Goal: Task Accomplishment & Management: Use online tool/utility

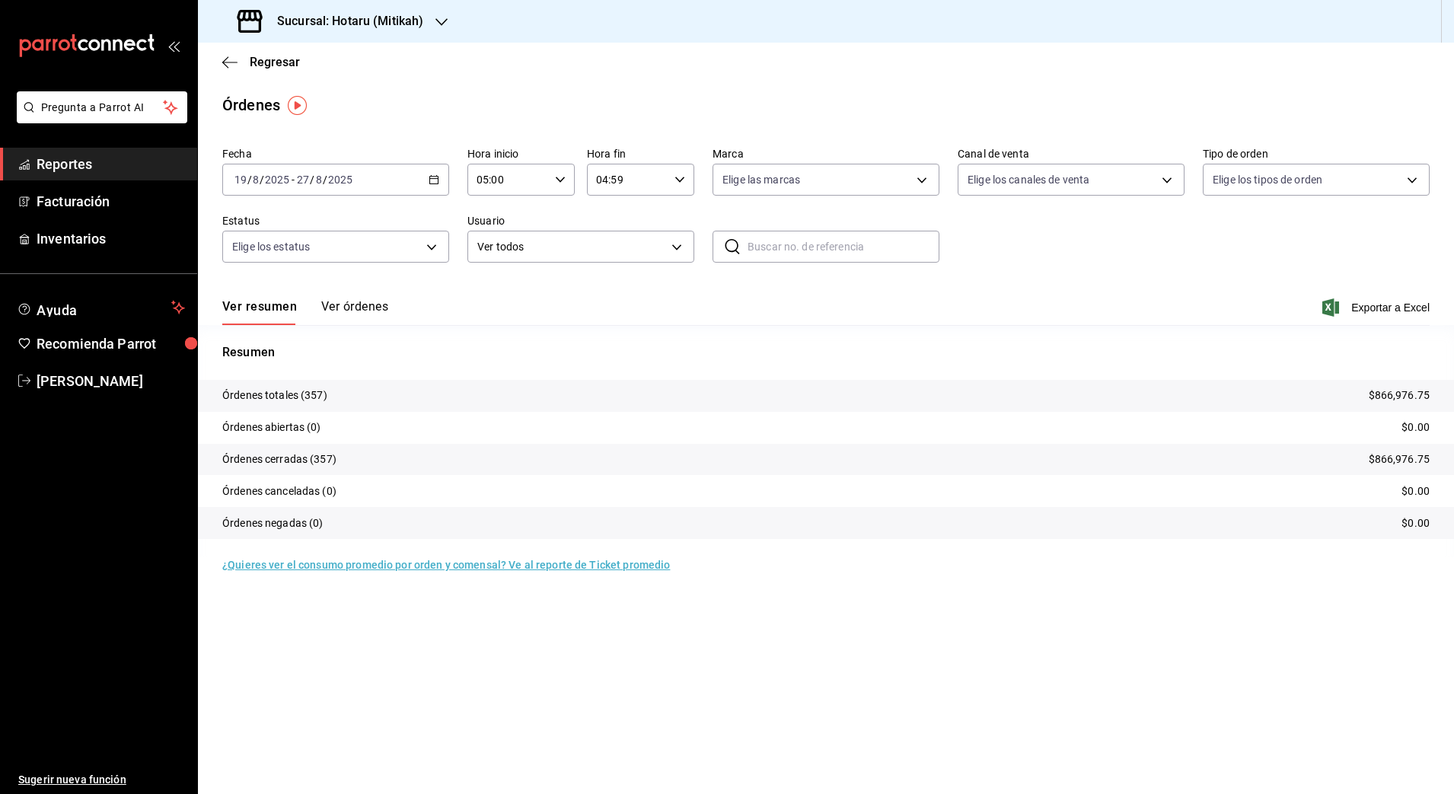
click at [91, 171] on span "Reportes" at bounding box center [111, 164] width 148 height 21
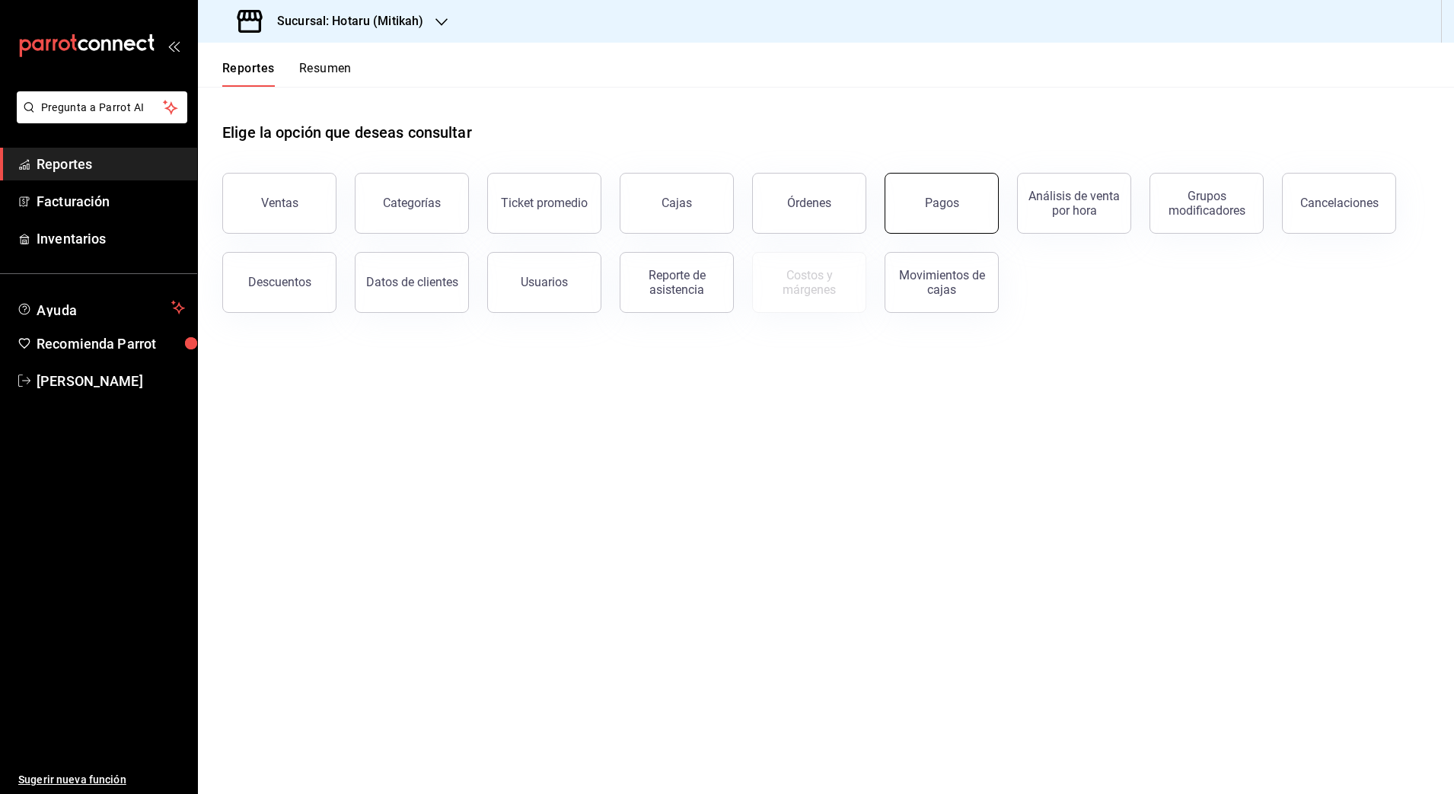
click at [941, 208] on div "Pagos" at bounding box center [942, 203] width 34 height 14
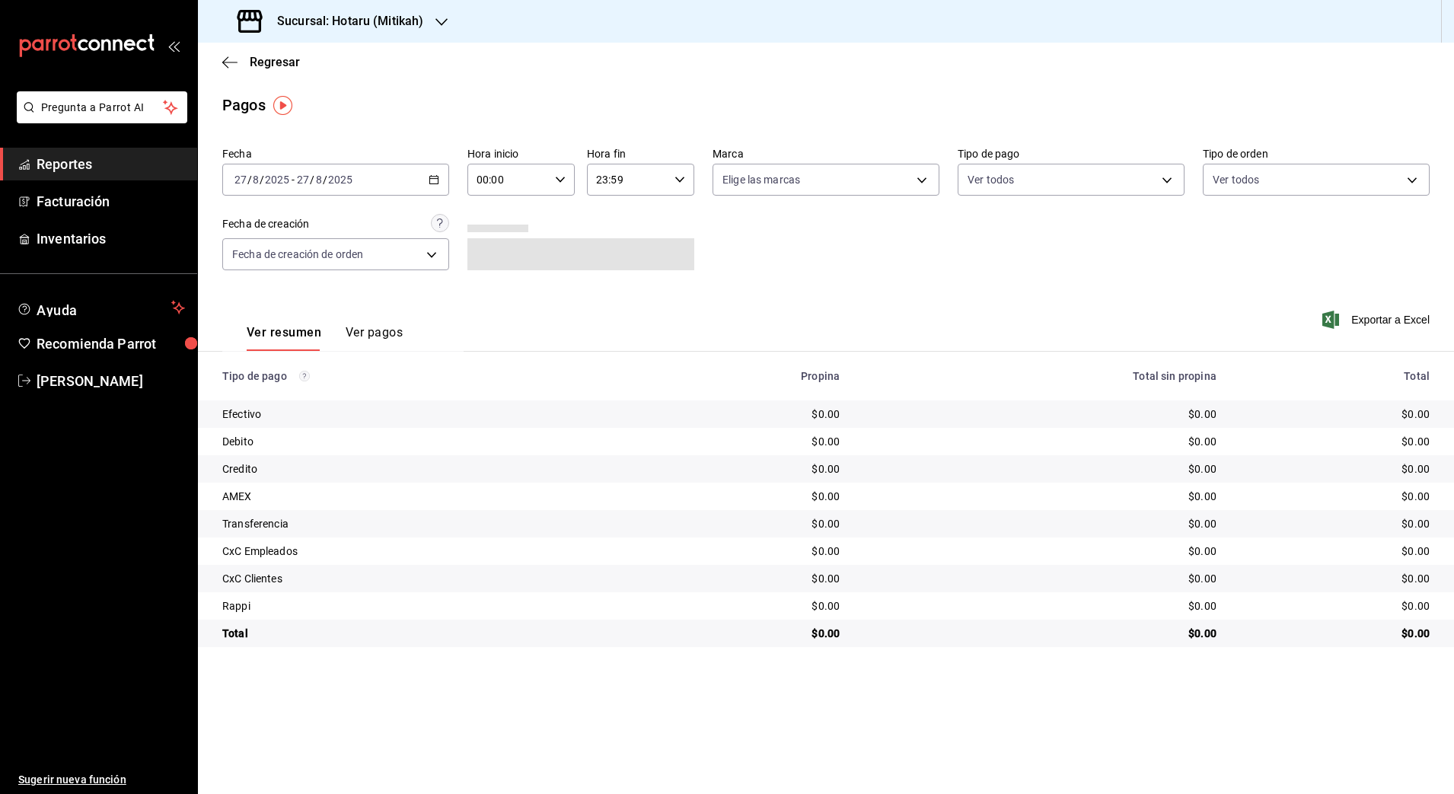
click at [428, 183] on icon "button" at bounding box center [433, 179] width 11 height 11
click at [305, 402] on span "Rango de fechas" at bounding box center [294, 397] width 118 height 16
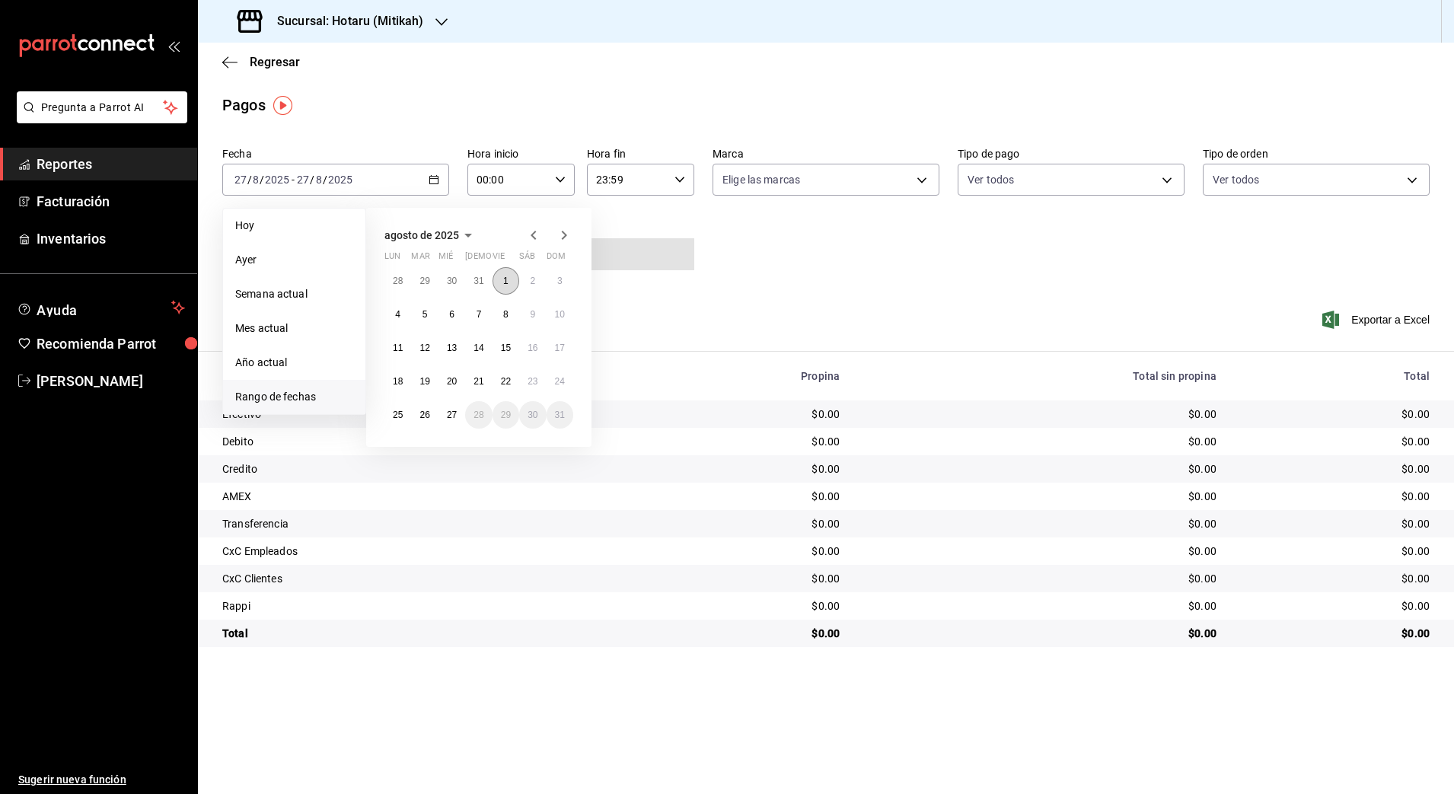
click at [499, 283] on button "1" at bounding box center [505, 280] width 27 height 27
click at [448, 414] on abbr "27" at bounding box center [452, 414] width 10 height 11
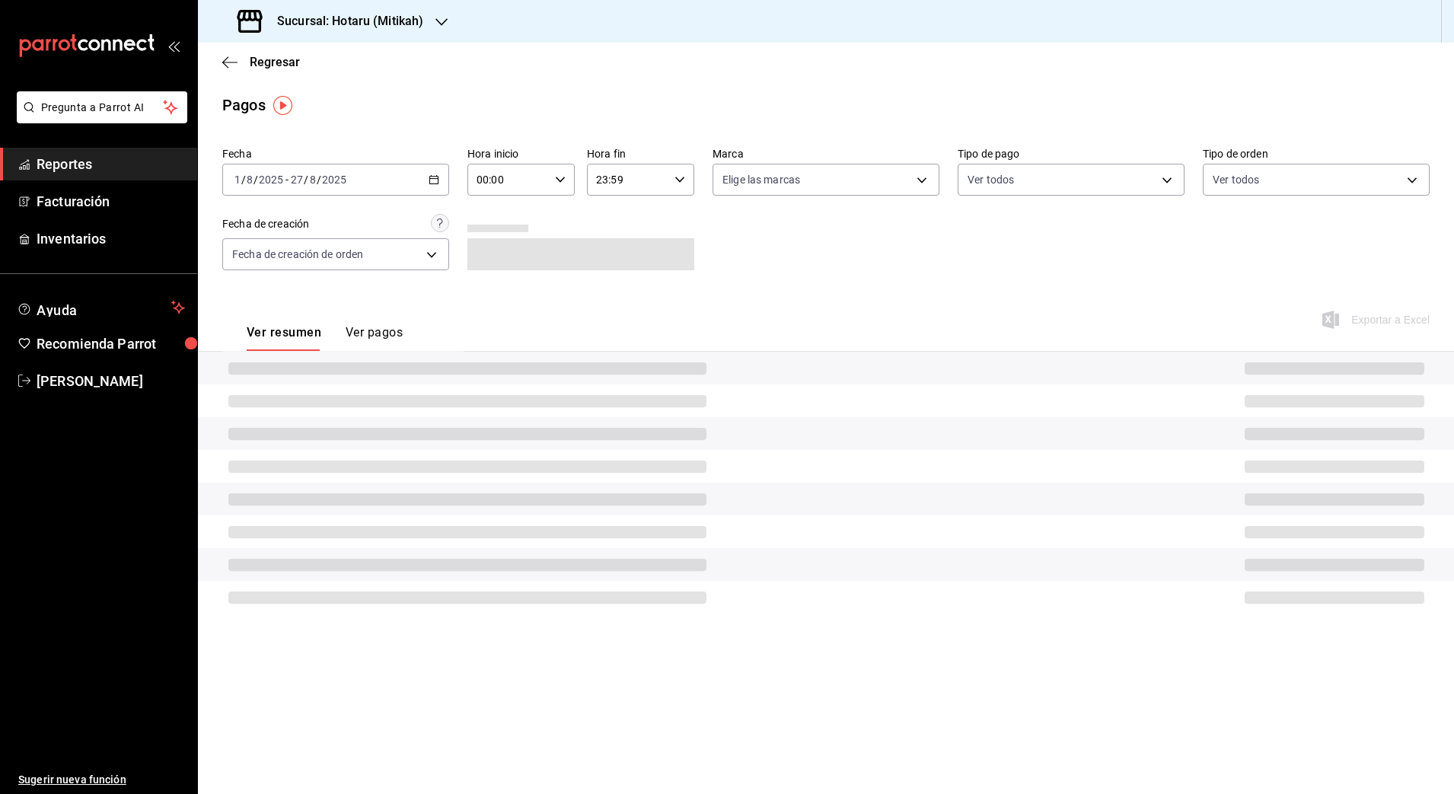
click at [556, 177] on \(Stroke\) "button" at bounding box center [560, 179] width 9 height 5
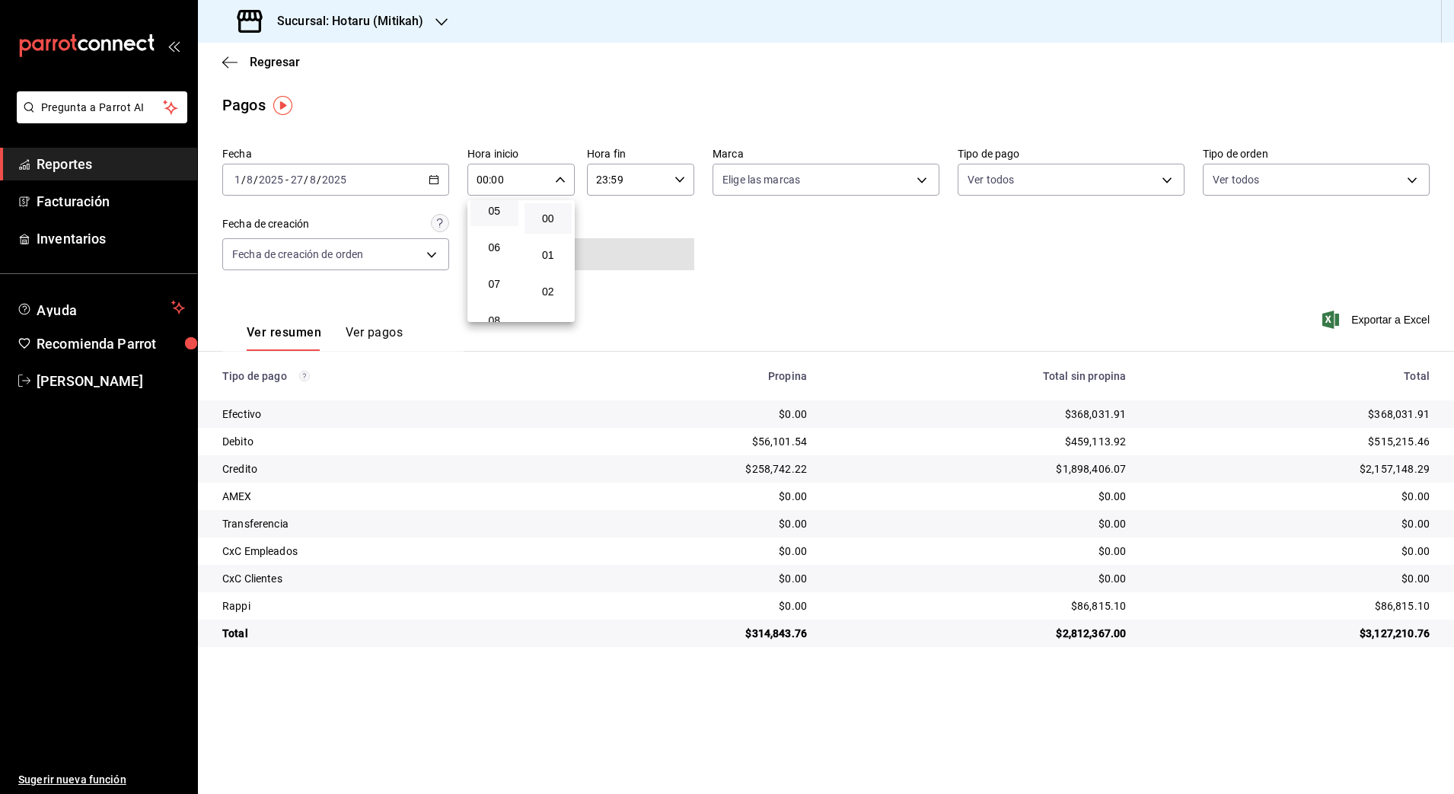
click at [498, 220] on button "05" at bounding box center [494, 211] width 48 height 30
type input "05:00"
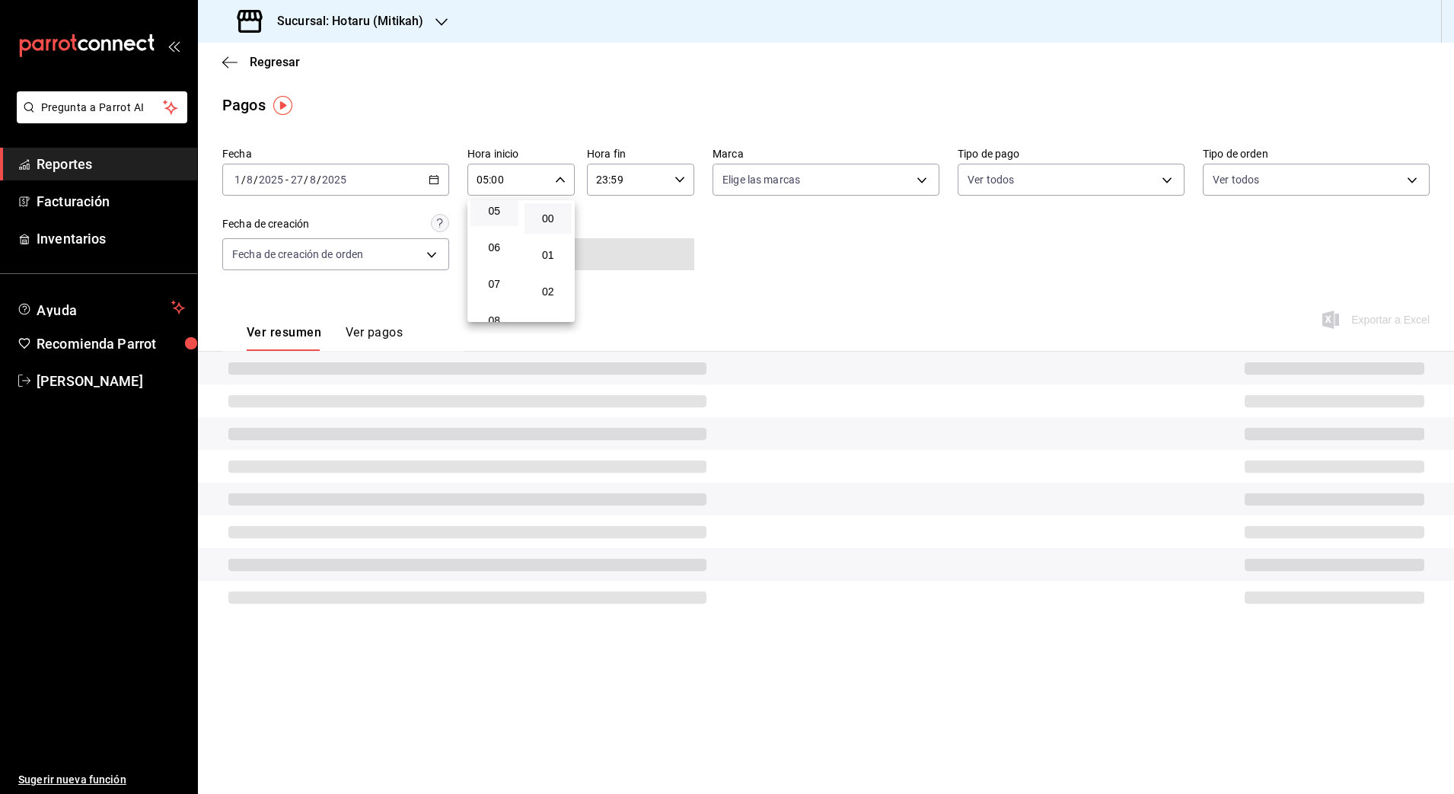
click at [685, 183] on div at bounding box center [727, 397] width 1454 height 794
click at [681, 171] on div "23:59 Hora fin" at bounding box center [640, 180] width 107 height 32
click at [616, 272] on span "04" at bounding box center [614, 275] width 30 height 12
type input "04:59"
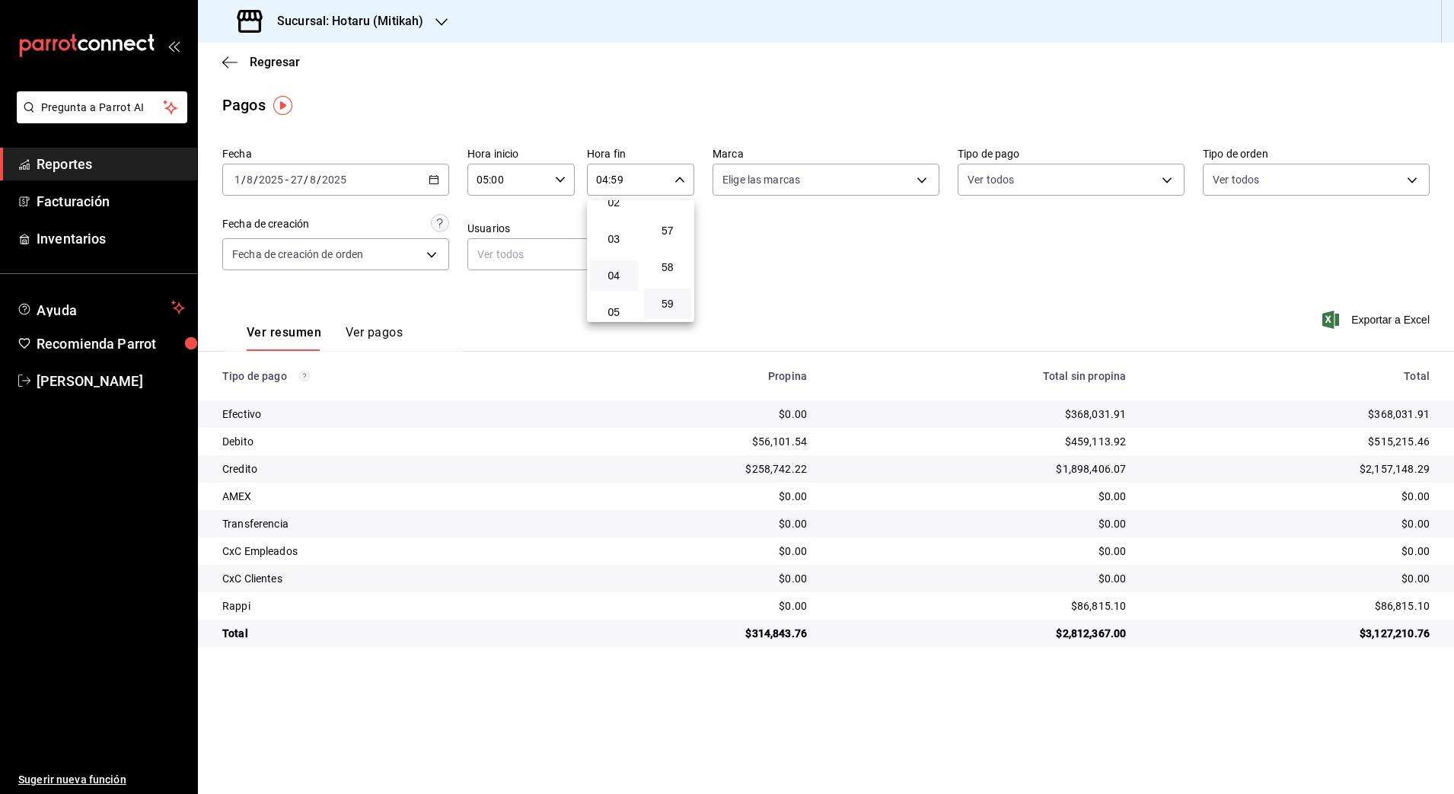
click at [354, 23] on div at bounding box center [727, 397] width 1454 height 794
click at [356, 25] on h3 "Sucursal: Hotaru (Mitikah)" at bounding box center [344, 21] width 158 height 18
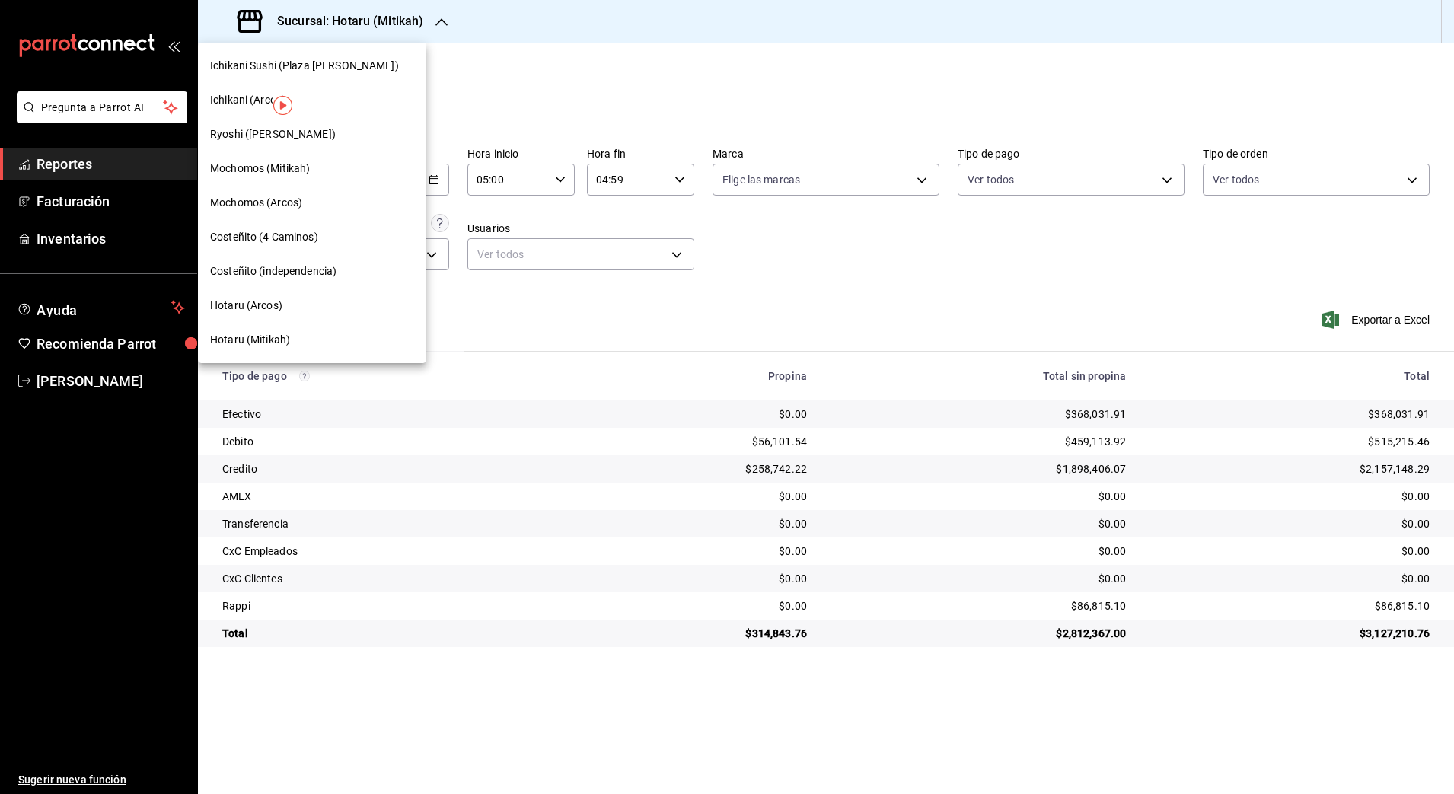
click at [285, 175] on span "Mochomos (Mitikah)" at bounding box center [260, 169] width 100 height 16
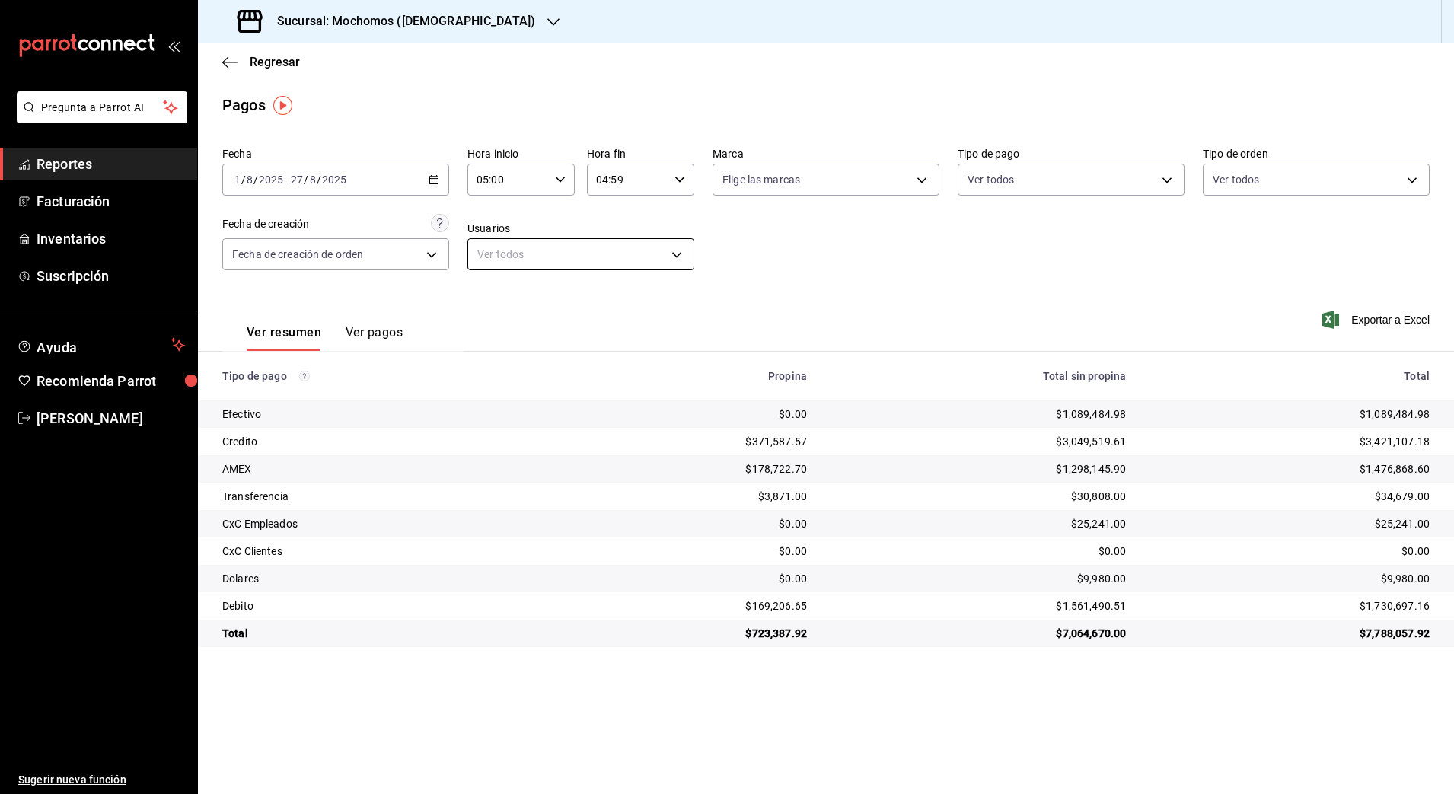
click at [661, 256] on body "Pregunta a Parrot AI Reportes Facturación Inventarios Suscripción Ayuda Recomie…" at bounding box center [727, 397] width 1454 height 794
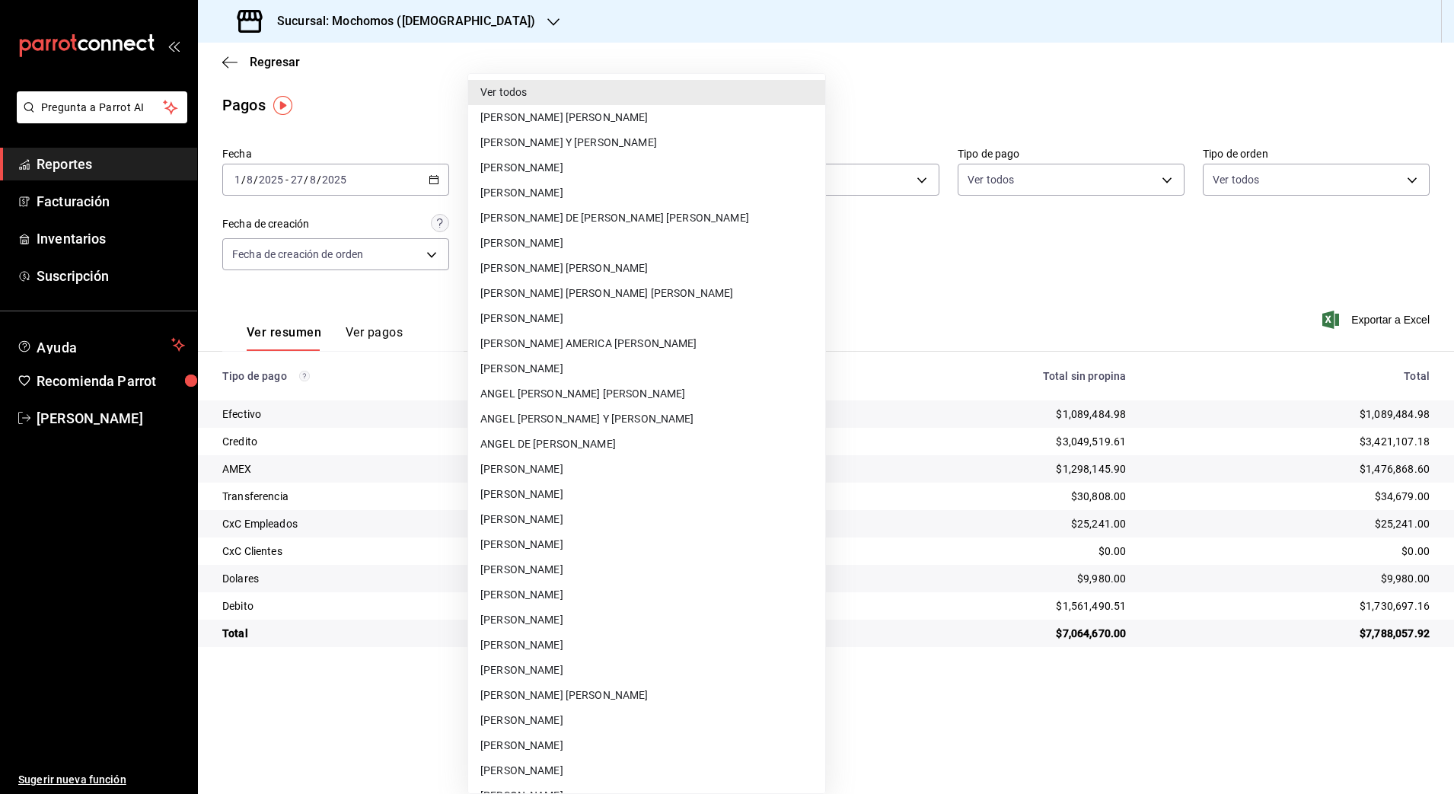
click at [865, 264] on div at bounding box center [727, 397] width 1454 height 794
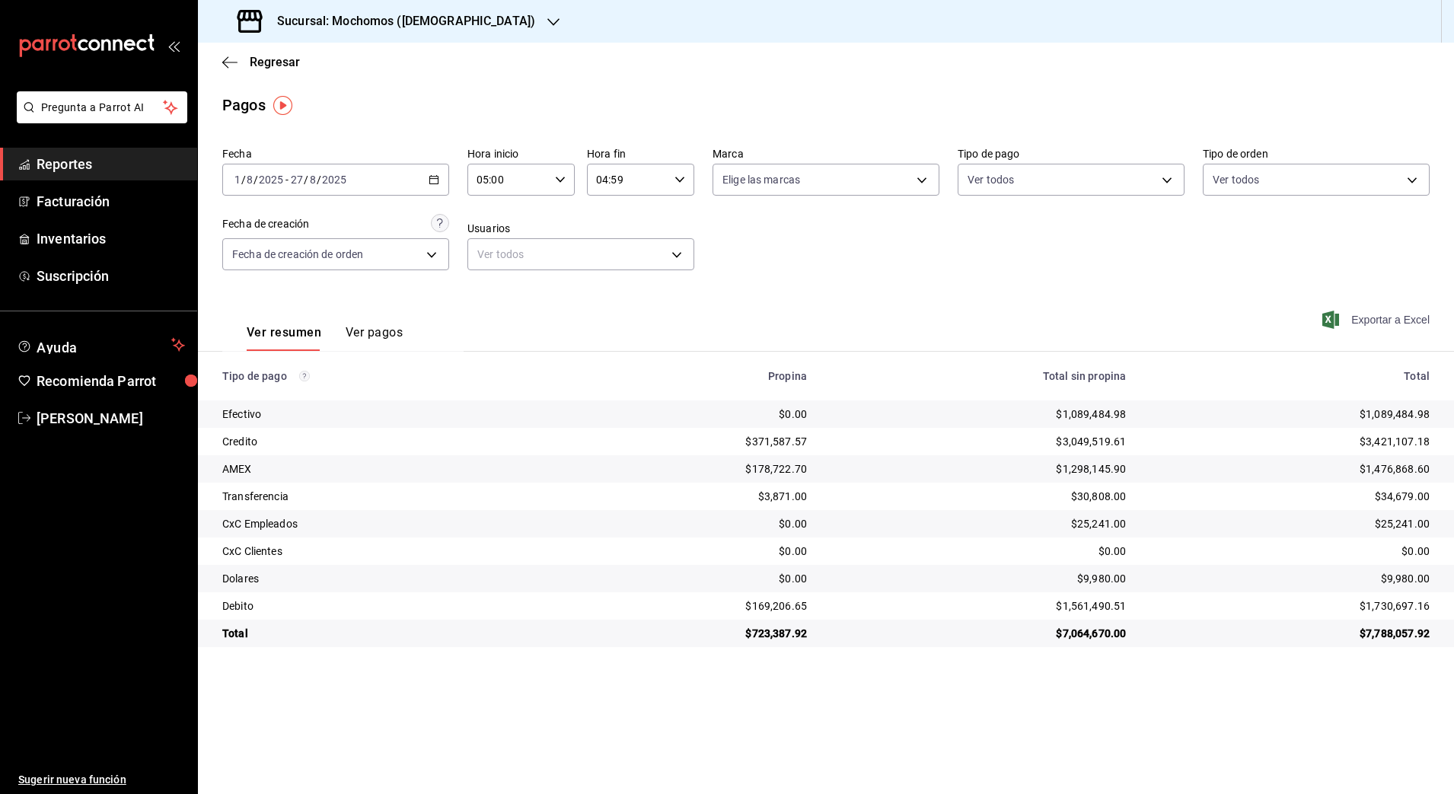
click at [1374, 321] on span "Exportar a Excel" at bounding box center [1377, 320] width 104 height 18
click at [667, 104] on div "Pagos" at bounding box center [826, 105] width 1256 height 23
click at [254, 73] on div "Regresar" at bounding box center [826, 62] width 1256 height 39
click at [257, 65] on span "Regresar" at bounding box center [275, 62] width 50 height 14
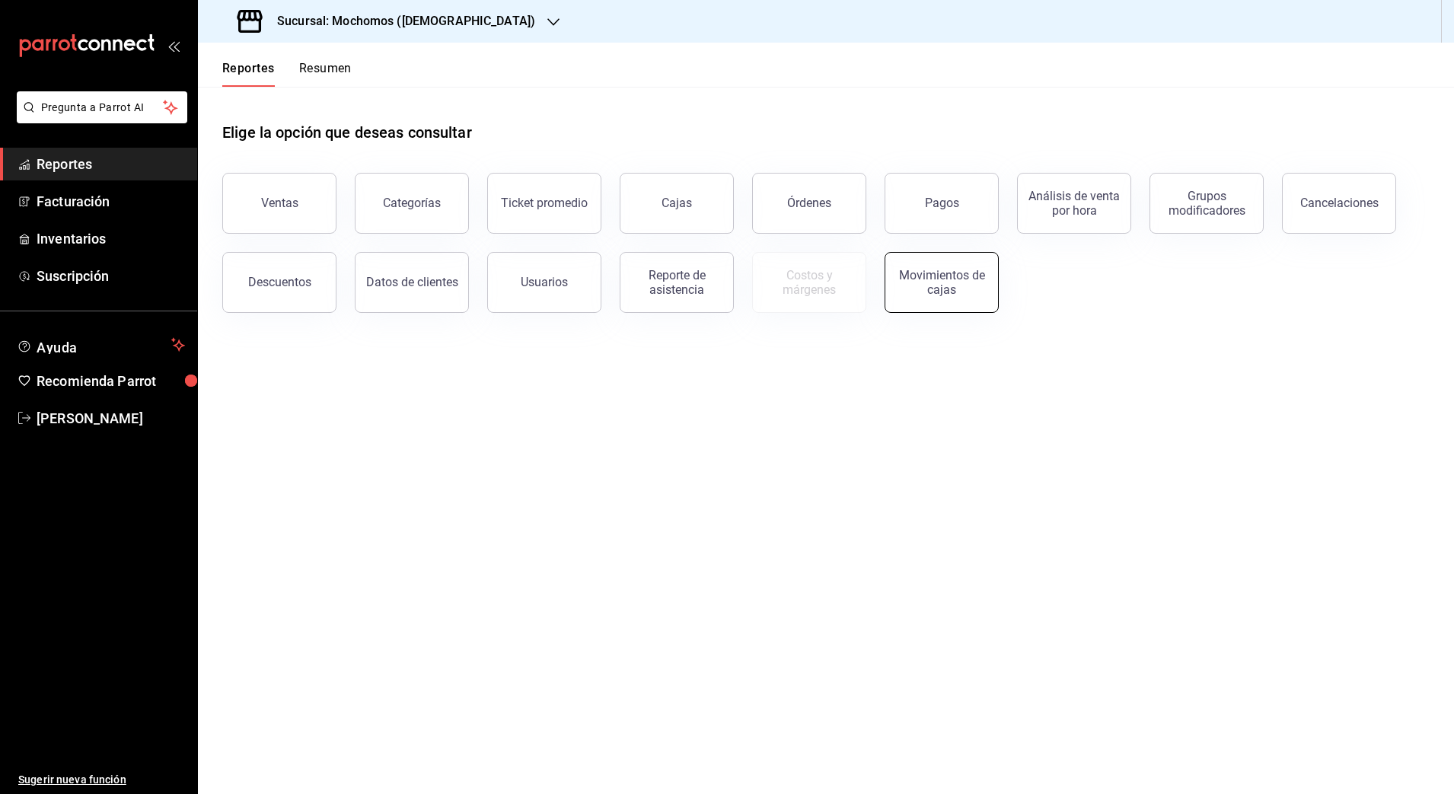
click at [970, 297] on button "Movimientos de cajas" at bounding box center [941, 282] width 114 height 61
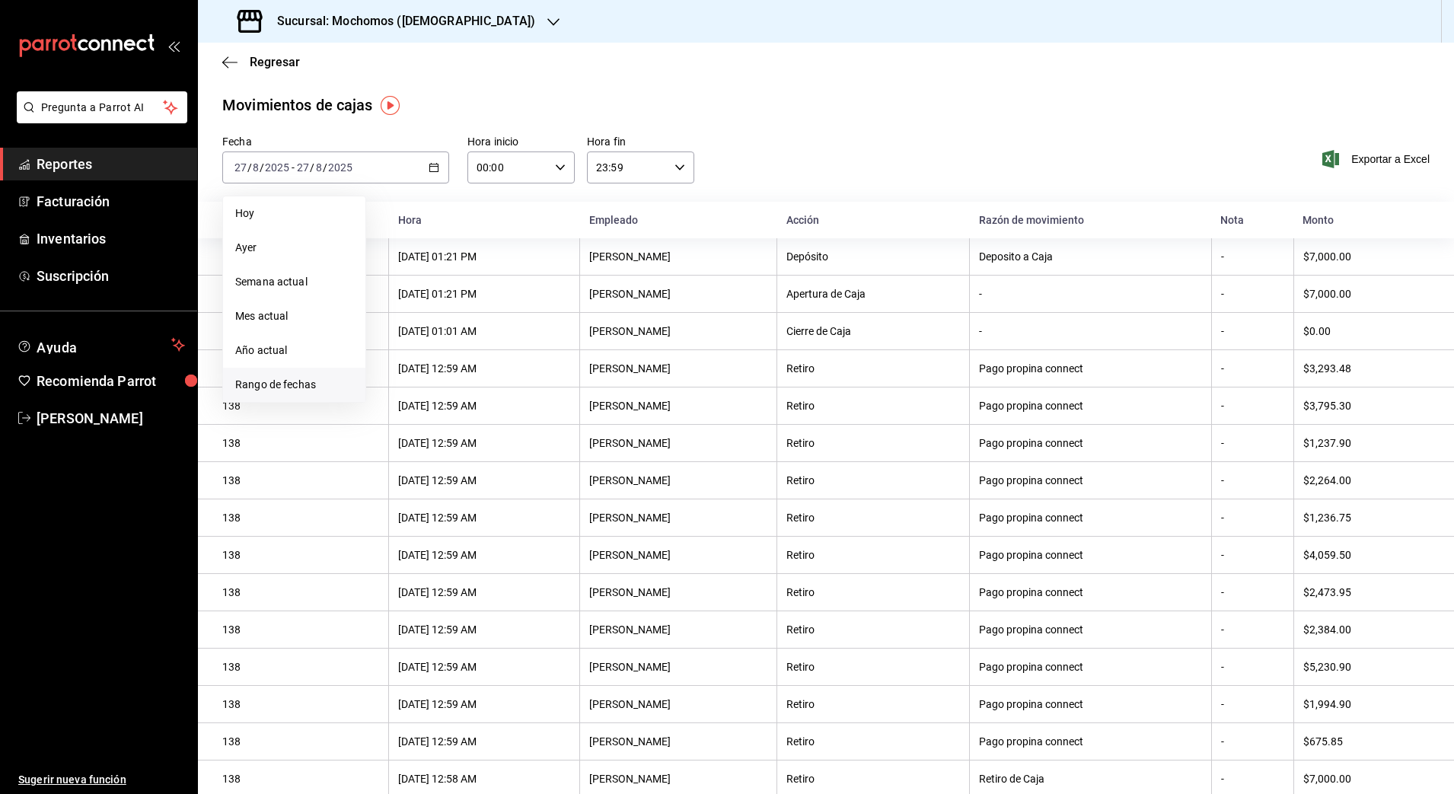
click at [283, 378] on span "Rango de fechas" at bounding box center [294, 385] width 118 height 16
click at [451, 398] on abbr "27" at bounding box center [452, 402] width 10 height 11
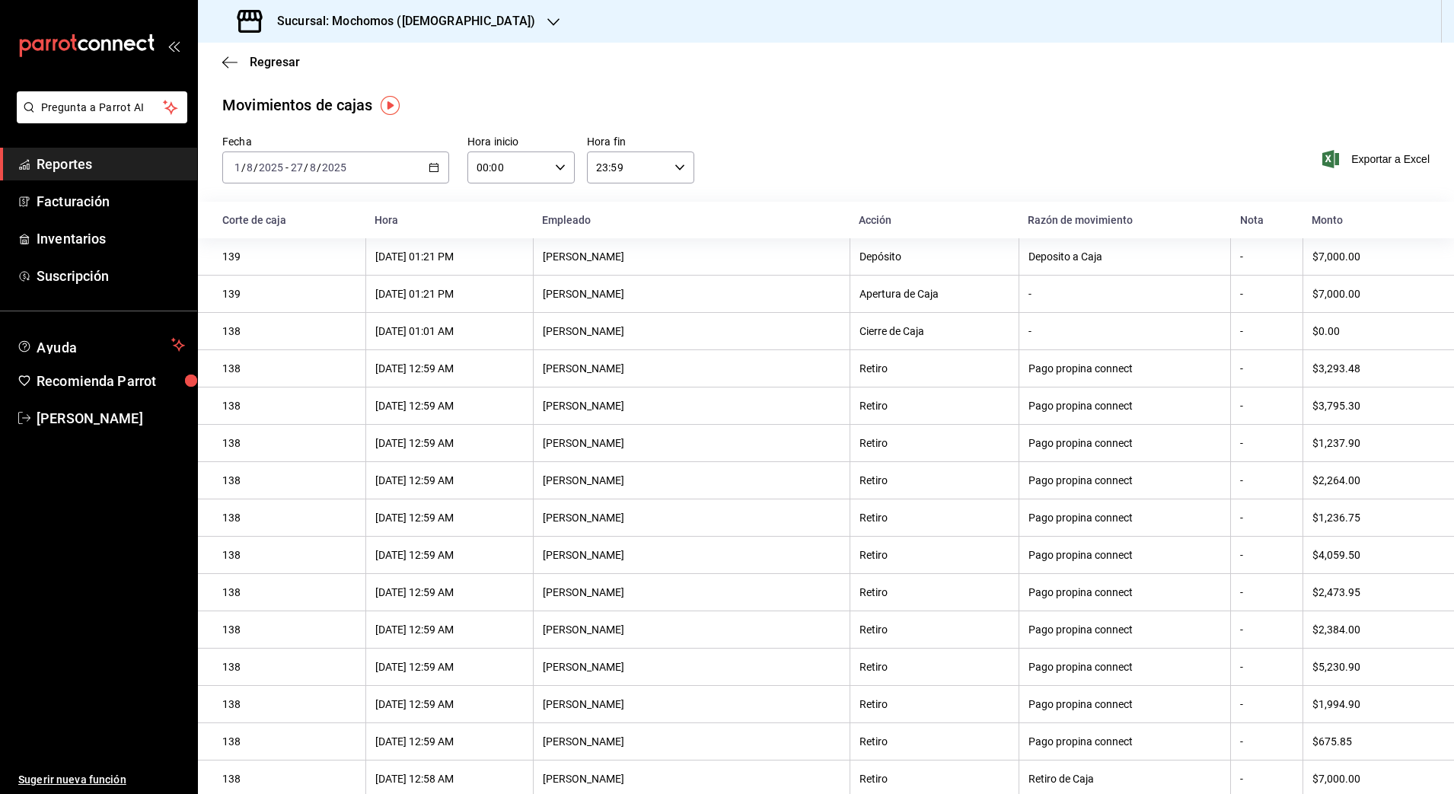
click at [561, 165] on icon "button" at bounding box center [560, 167] width 11 height 11
click at [493, 288] on span "05" at bounding box center [490, 294] width 29 height 12
type input "05:00"
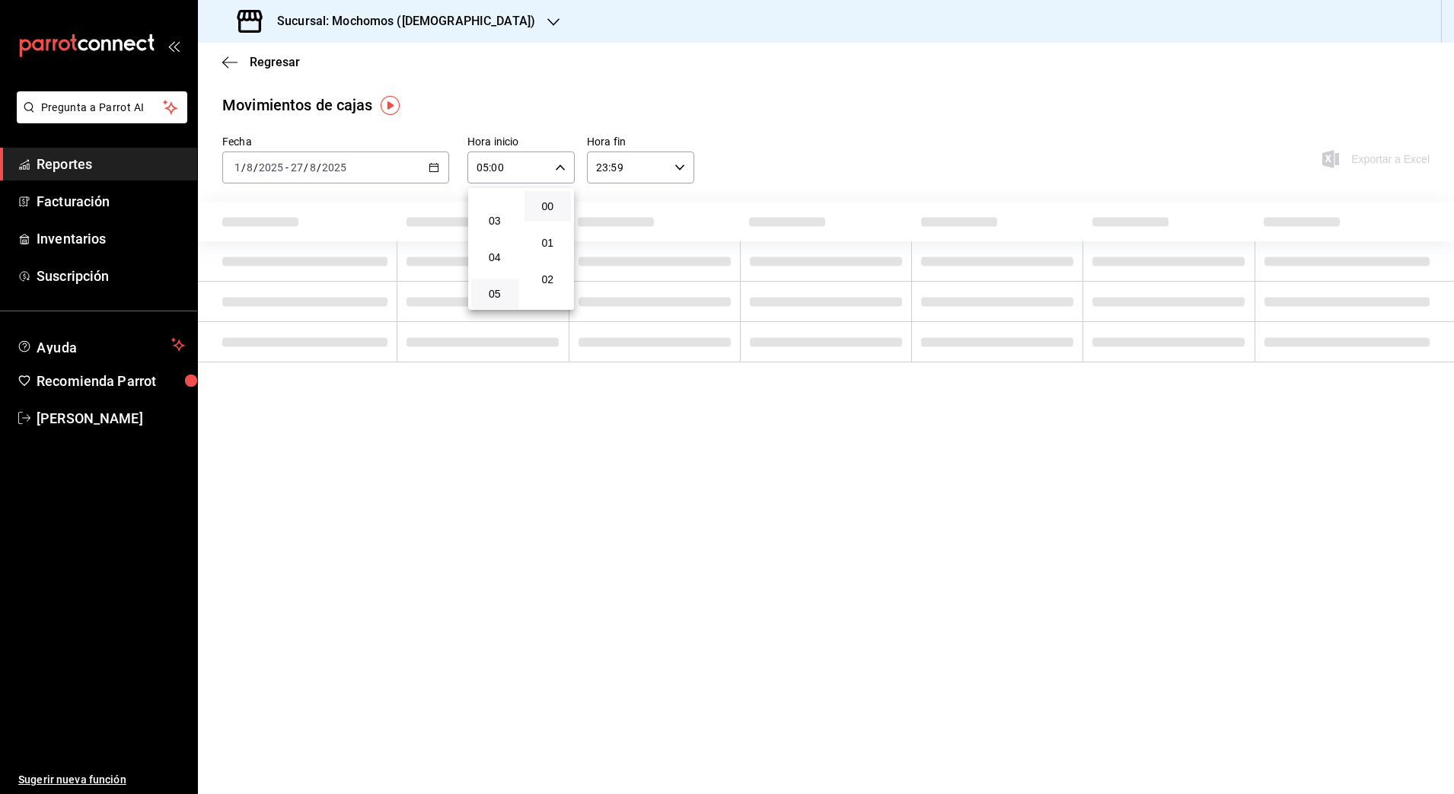
click at [686, 173] on div at bounding box center [727, 397] width 1454 height 794
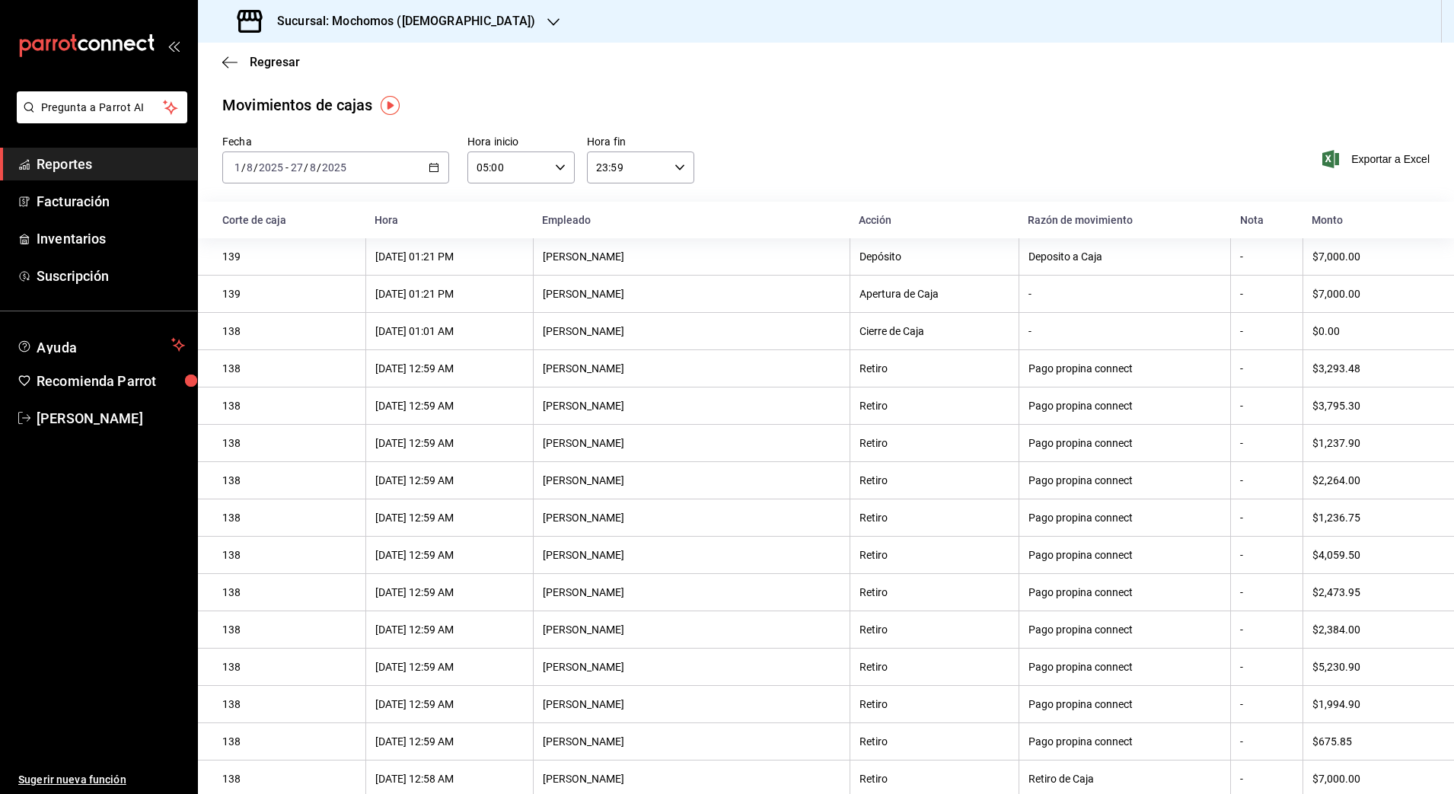
click at [683, 170] on div "23:59 Hora fin" at bounding box center [640, 167] width 107 height 32
click at [609, 266] on span "04" at bounding box center [608, 263] width 29 height 12
type input "04:59"
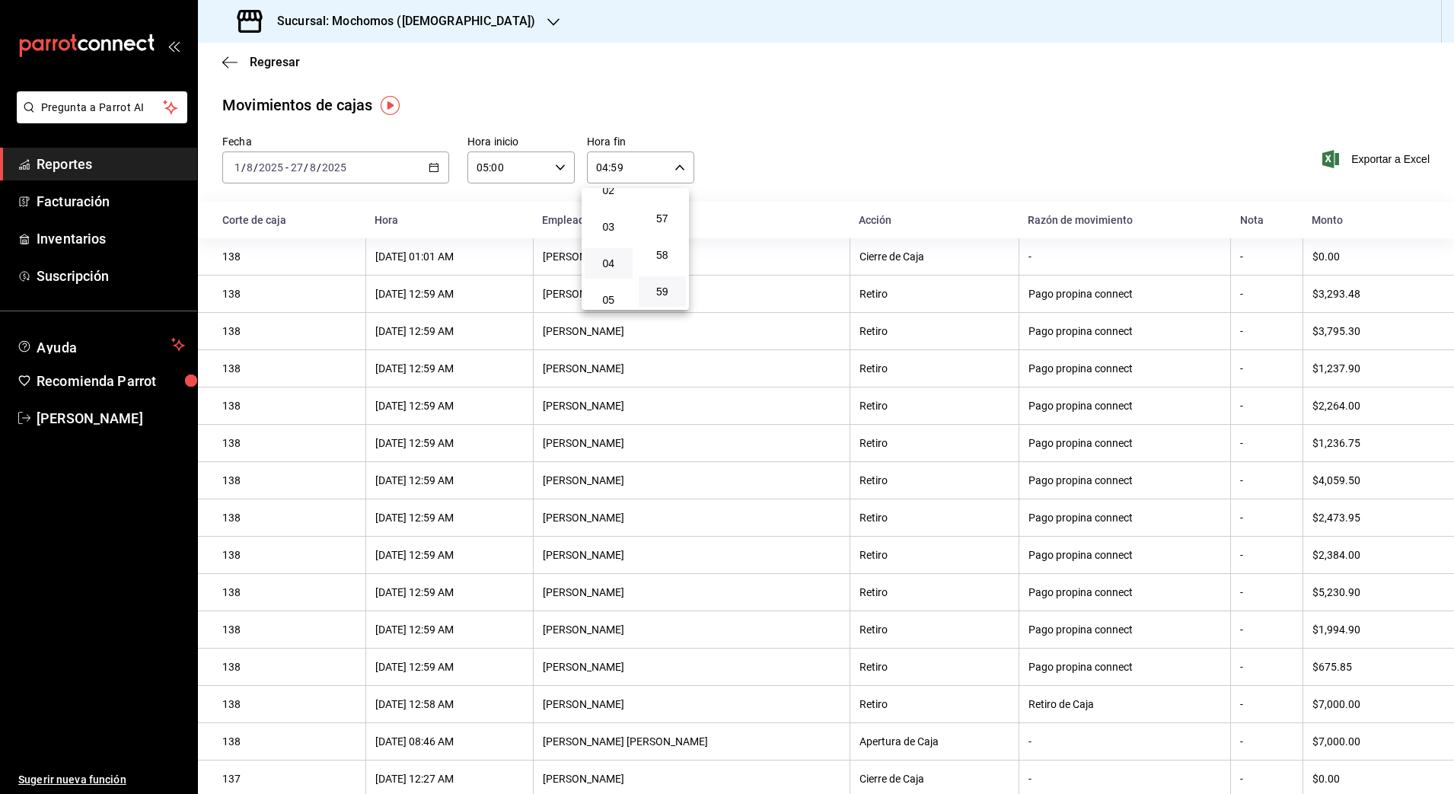
click at [1021, 132] on div at bounding box center [727, 397] width 1454 height 794
click at [1382, 154] on span "Exportar a Excel" at bounding box center [1377, 159] width 104 height 18
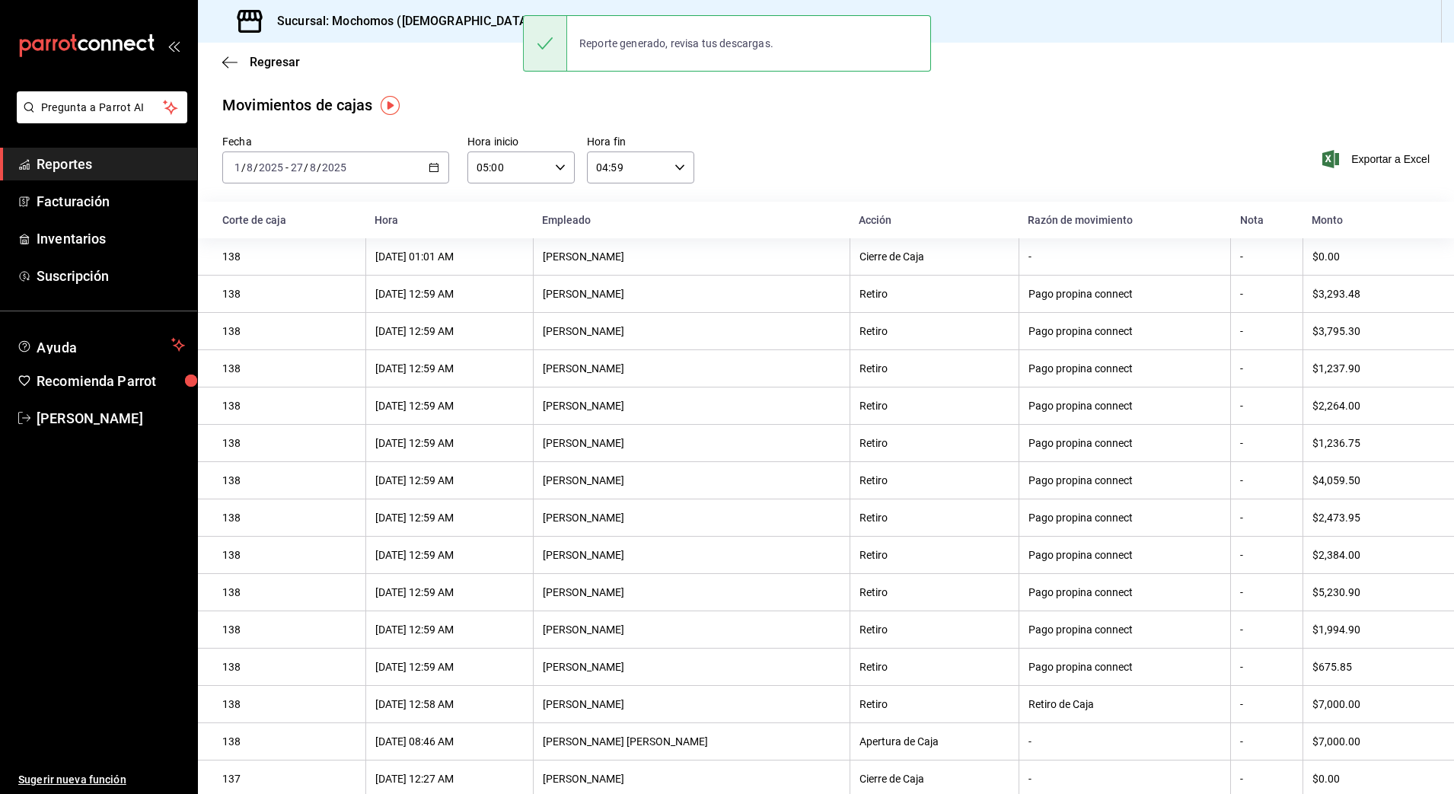
click at [66, 164] on span "Reportes" at bounding box center [111, 164] width 148 height 21
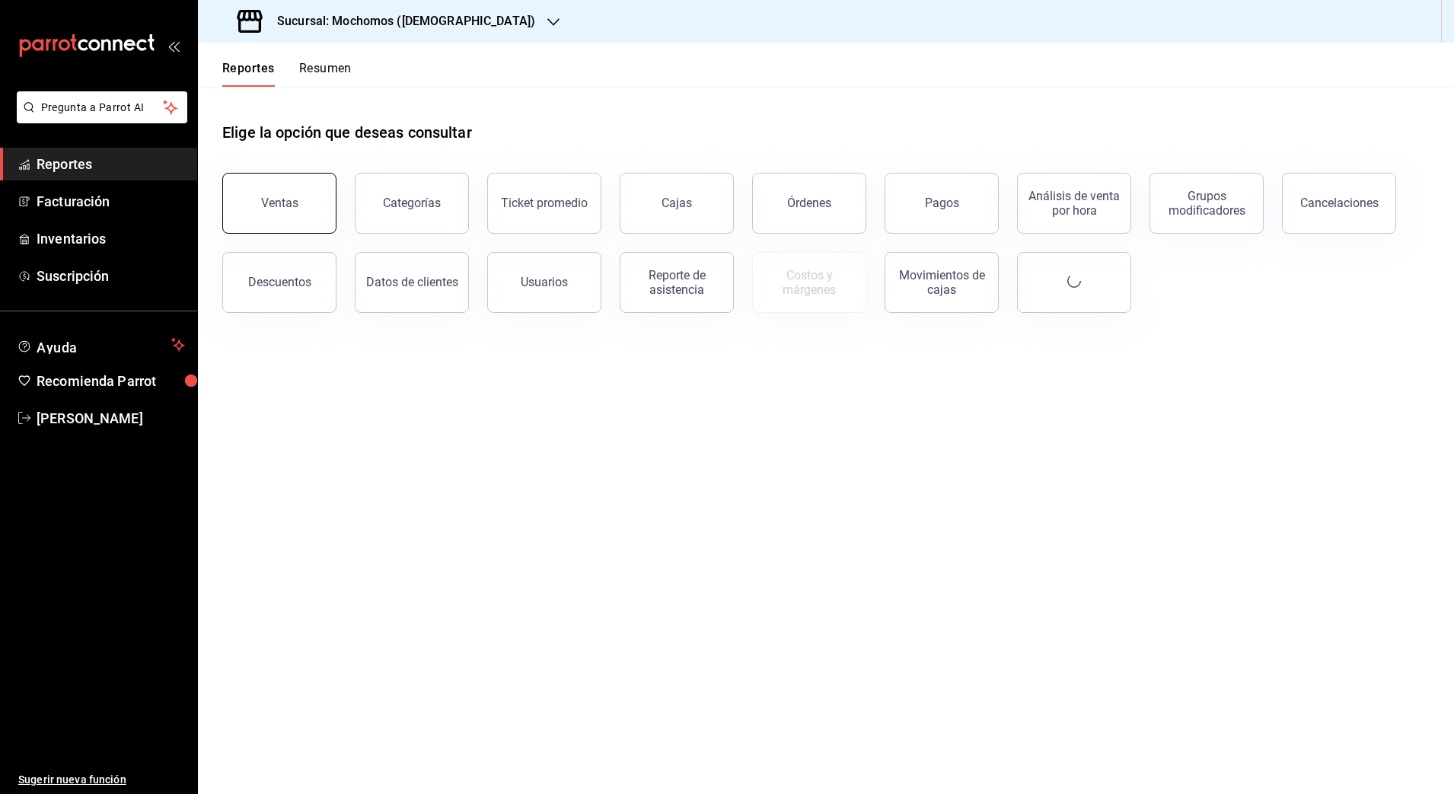
click at [310, 216] on button "Ventas" at bounding box center [279, 203] width 114 height 61
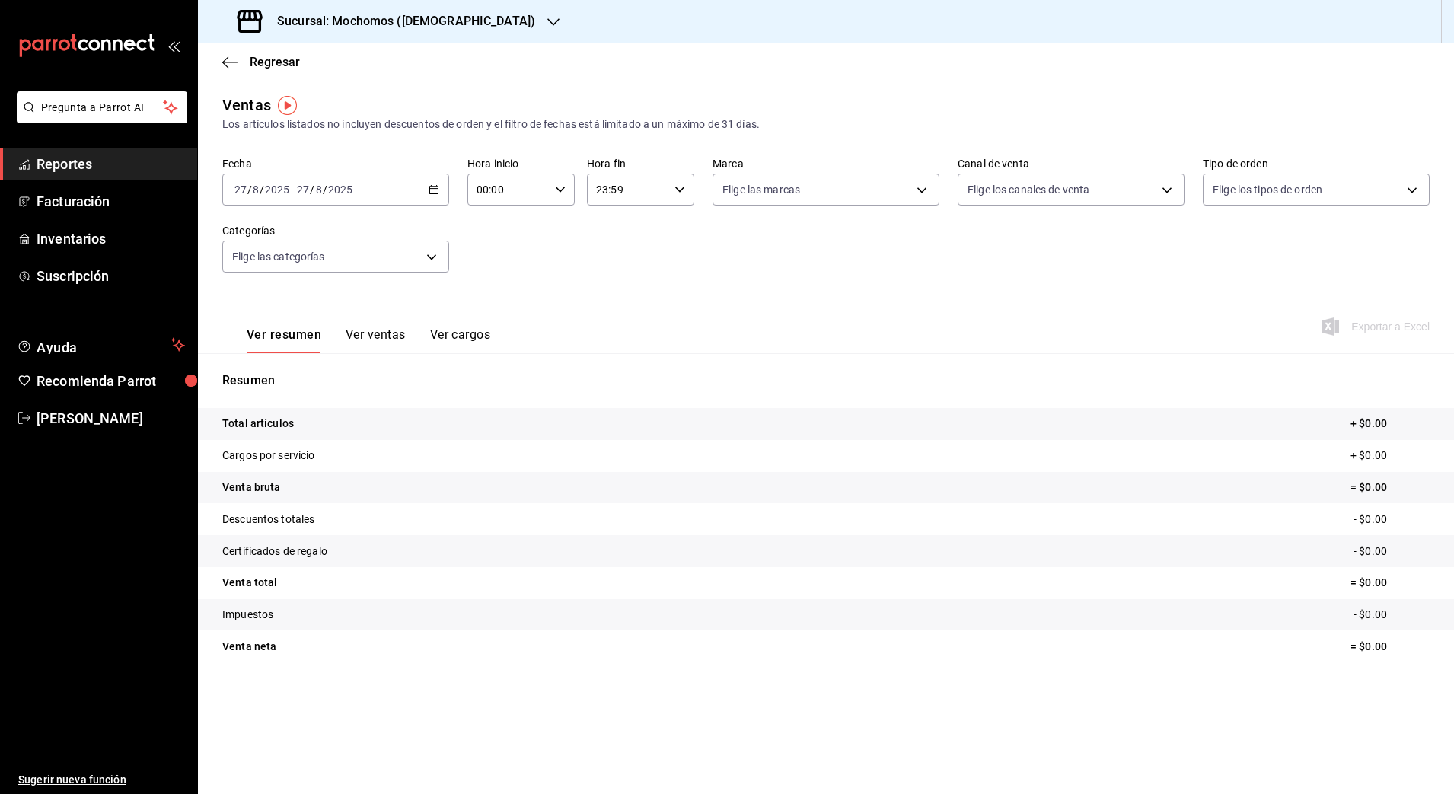
click at [432, 193] on \(Stroke\) "button" at bounding box center [433, 190] width 9 height 8
click at [273, 366] on span "Rango de fechas" at bounding box center [294, 373] width 118 height 16
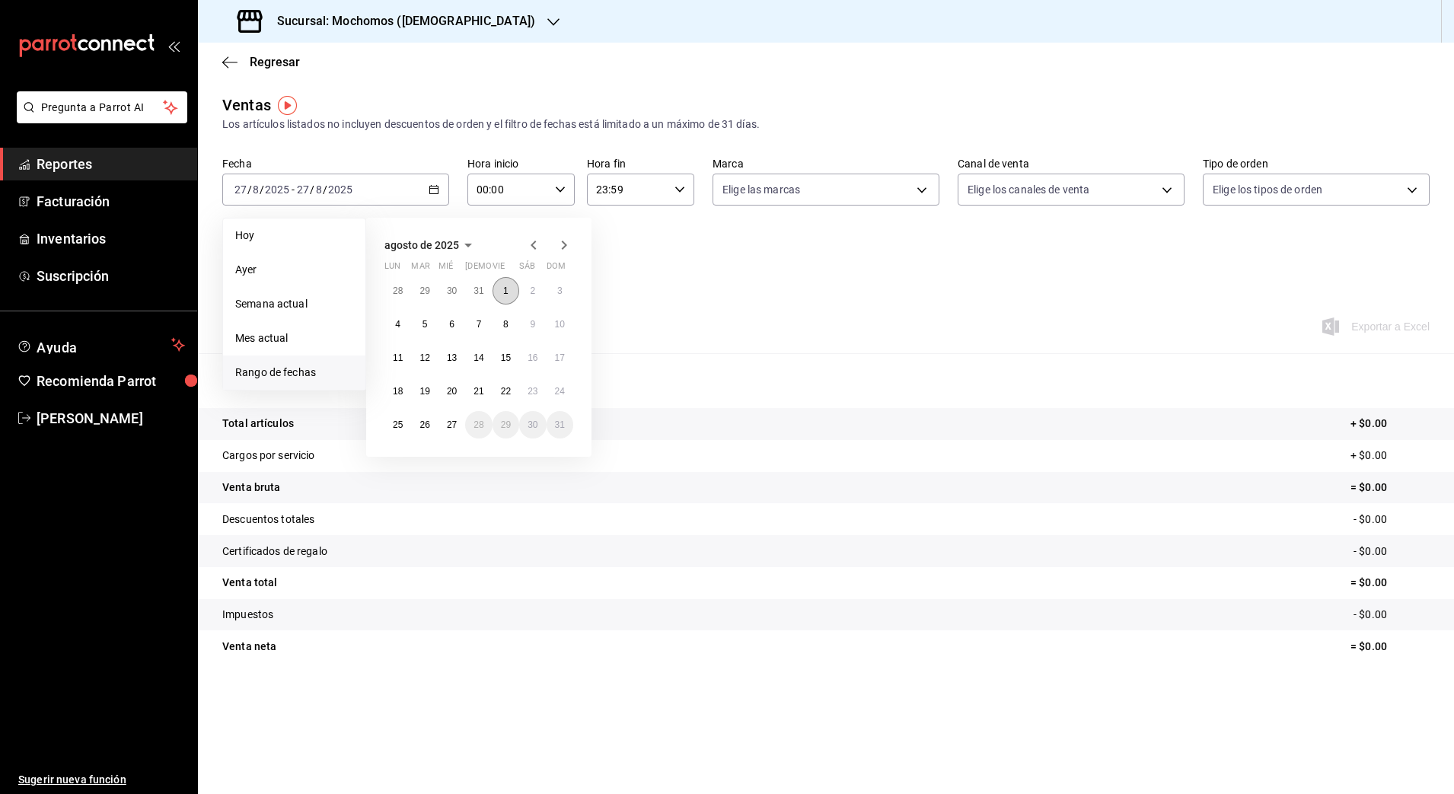
click at [510, 295] on button "1" at bounding box center [505, 290] width 27 height 27
click at [443, 422] on button "27" at bounding box center [451, 424] width 27 height 27
click at [504, 291] on abbr "1" at bounding box center [505, 290] width 5 height 11
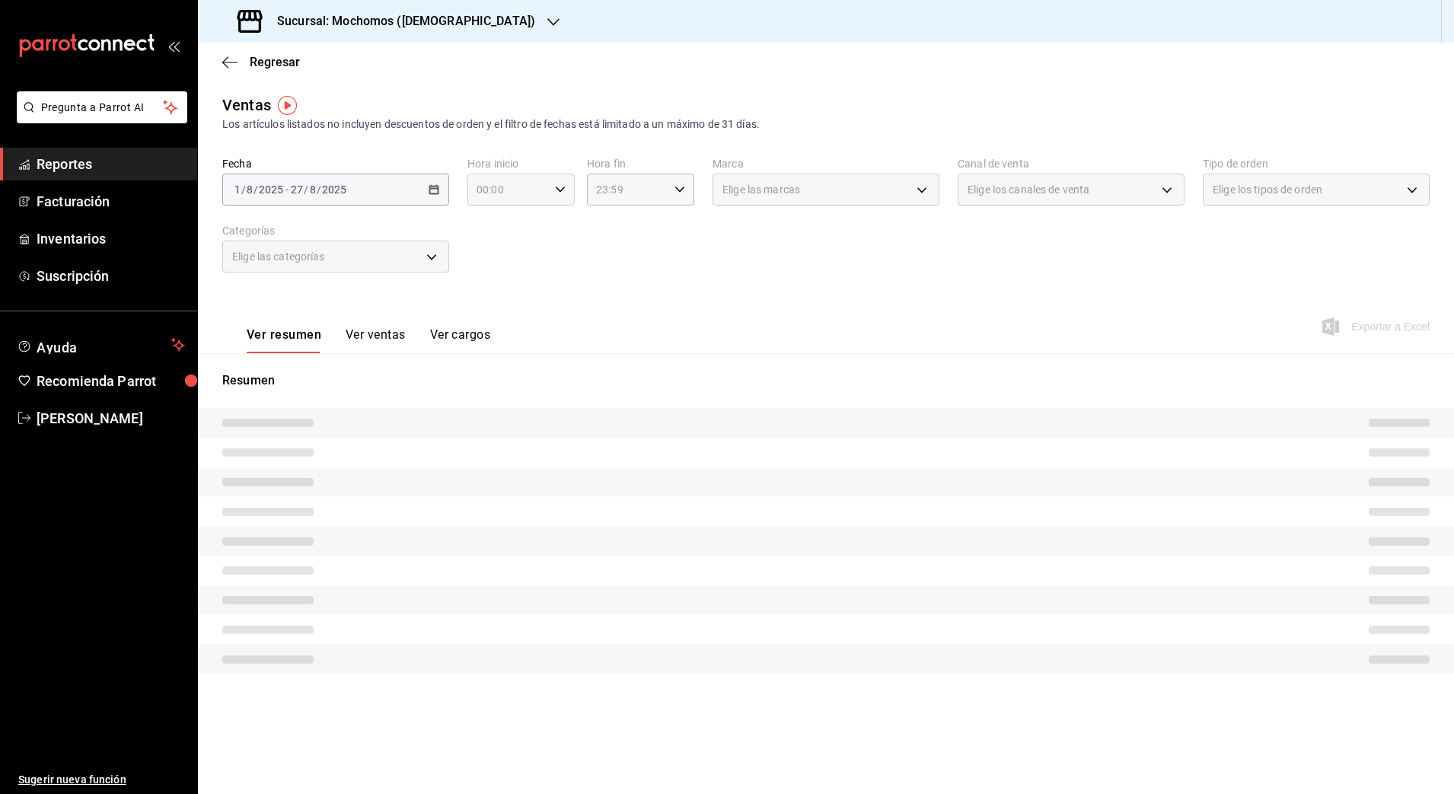
click at [559, 194] on icon "button" at bounding box center [560, 189] width 11 height 11
click at [495, 314] on span "05" at bounding box center [494, 316] width 30 height 12
type input "05:00"
click at [681, 192] on div at bounding box center [727, 397] width 1454 height 794
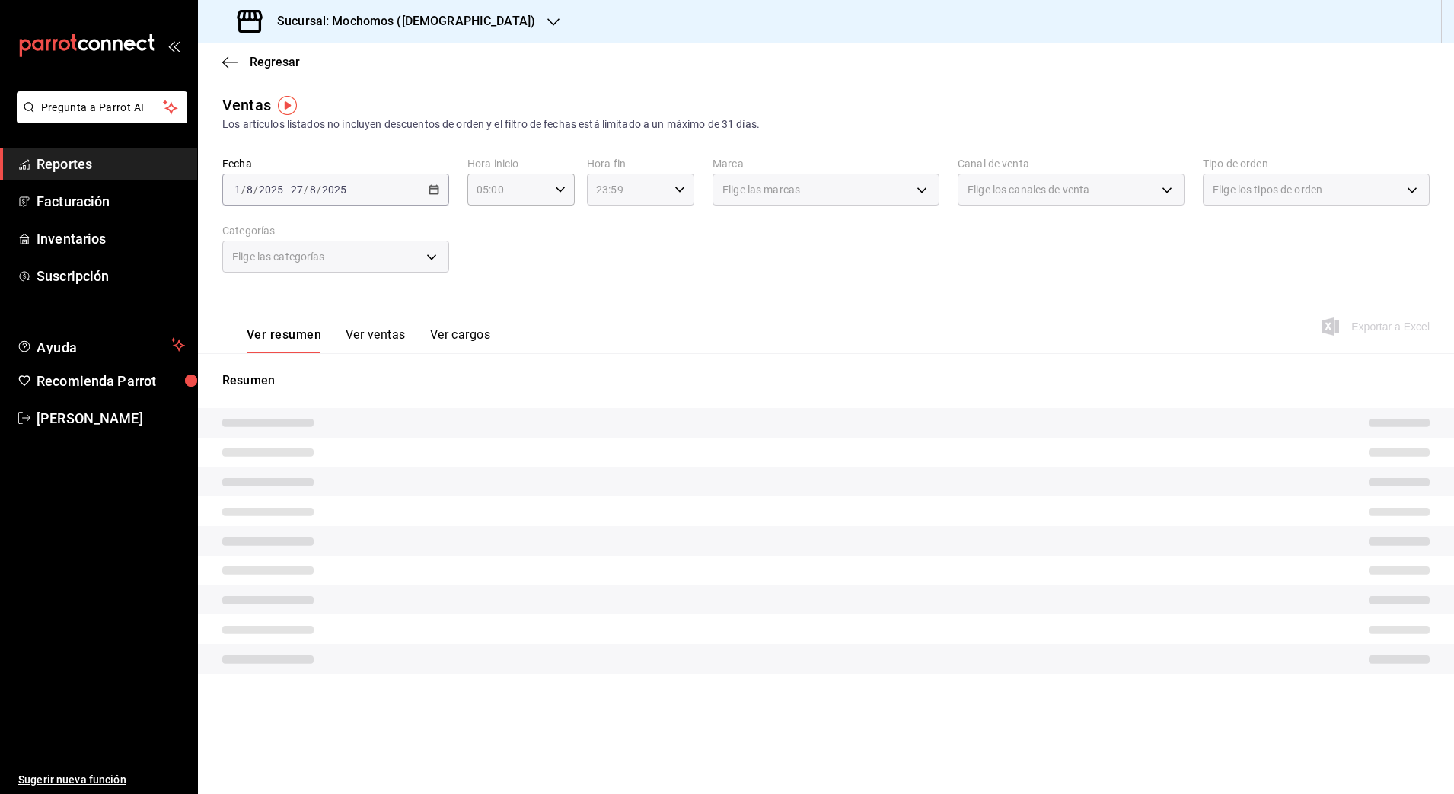
click at [679, 193] on icon "button" at bounding box center [679, 189] width 11 height 11
click at [617, 288] on span "04" at bounding box center [614, 285] width 30 height 12
type input "04:59"
drag, startPoint x: 890, startPoint y: 270, endPoint x: 908, endPoint y: 261, distance: 20.4
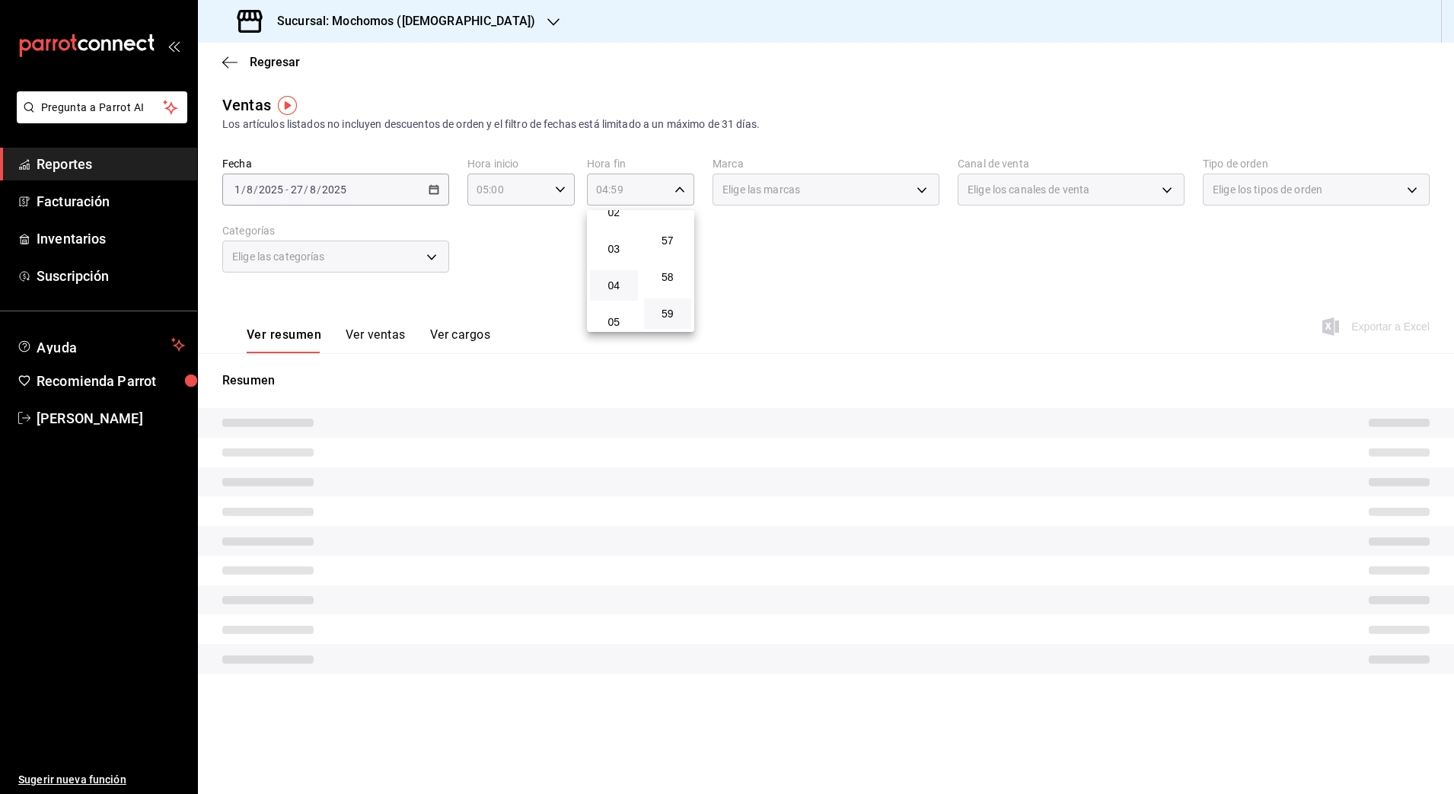
click at [890, 270] on div at bounding box center [727, 397] width 1454 height 794
click at [346, 3] on div "Sucursal: Mochomos ([DEMOGRAPHIC_DATA])" at bounding box center [387, 21] width 355 height 43
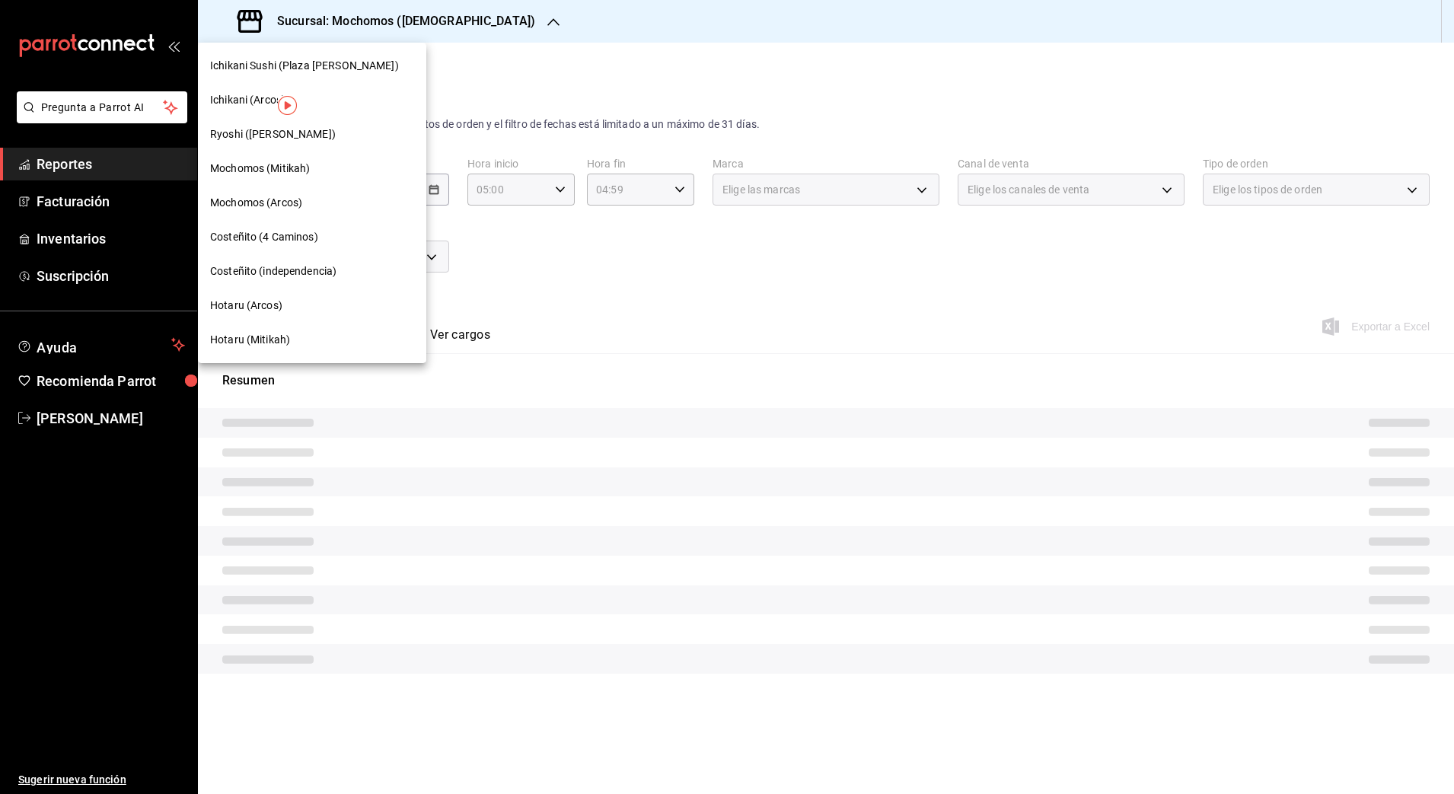
click at [342, 15] on div at bounding box center [727, 397] width 1454 height 794
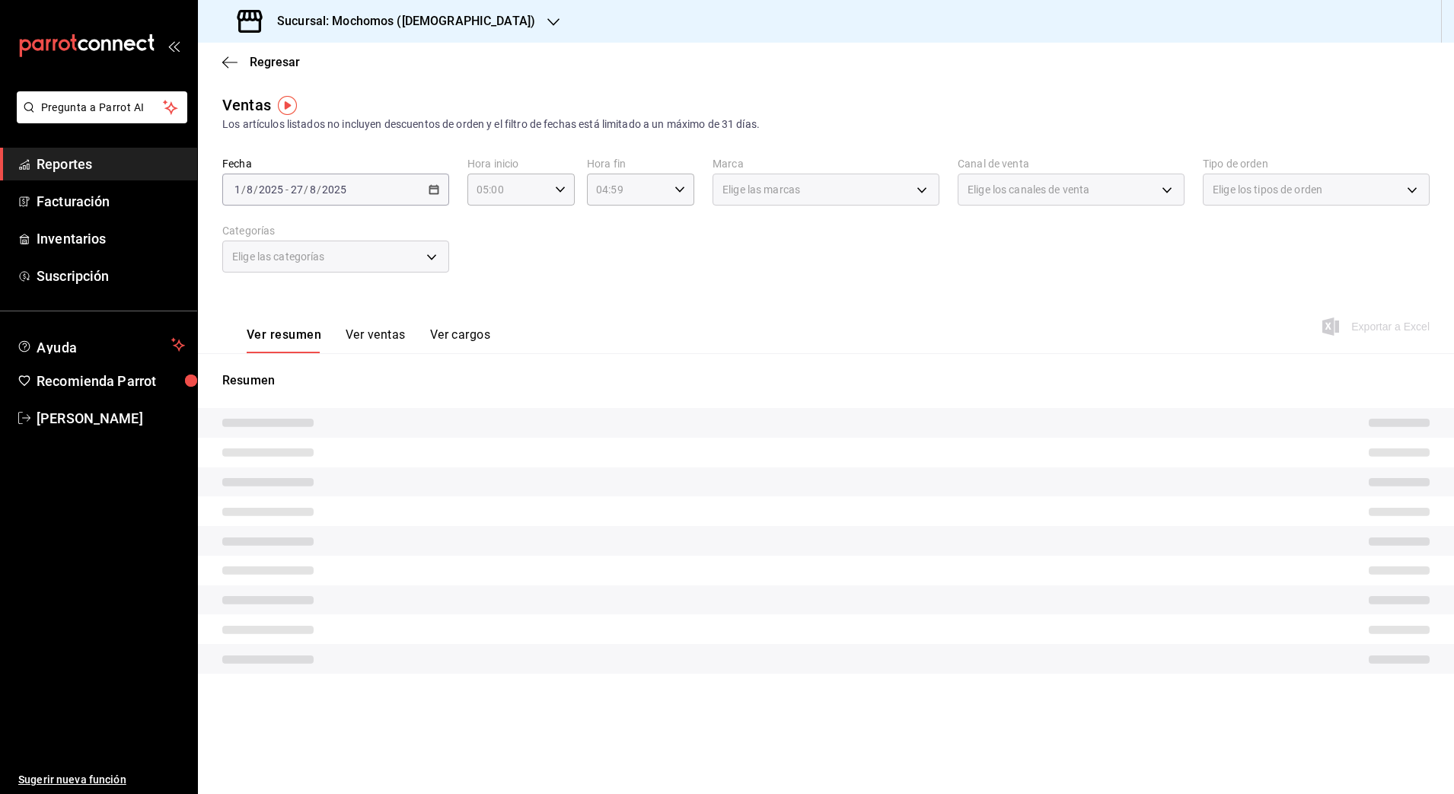
click at [342, 29] on h3 "Sucursal: Mochomos ([DEMOGRAPHIC_DATA])" at bounding box center [400, 21] width 270 height 18
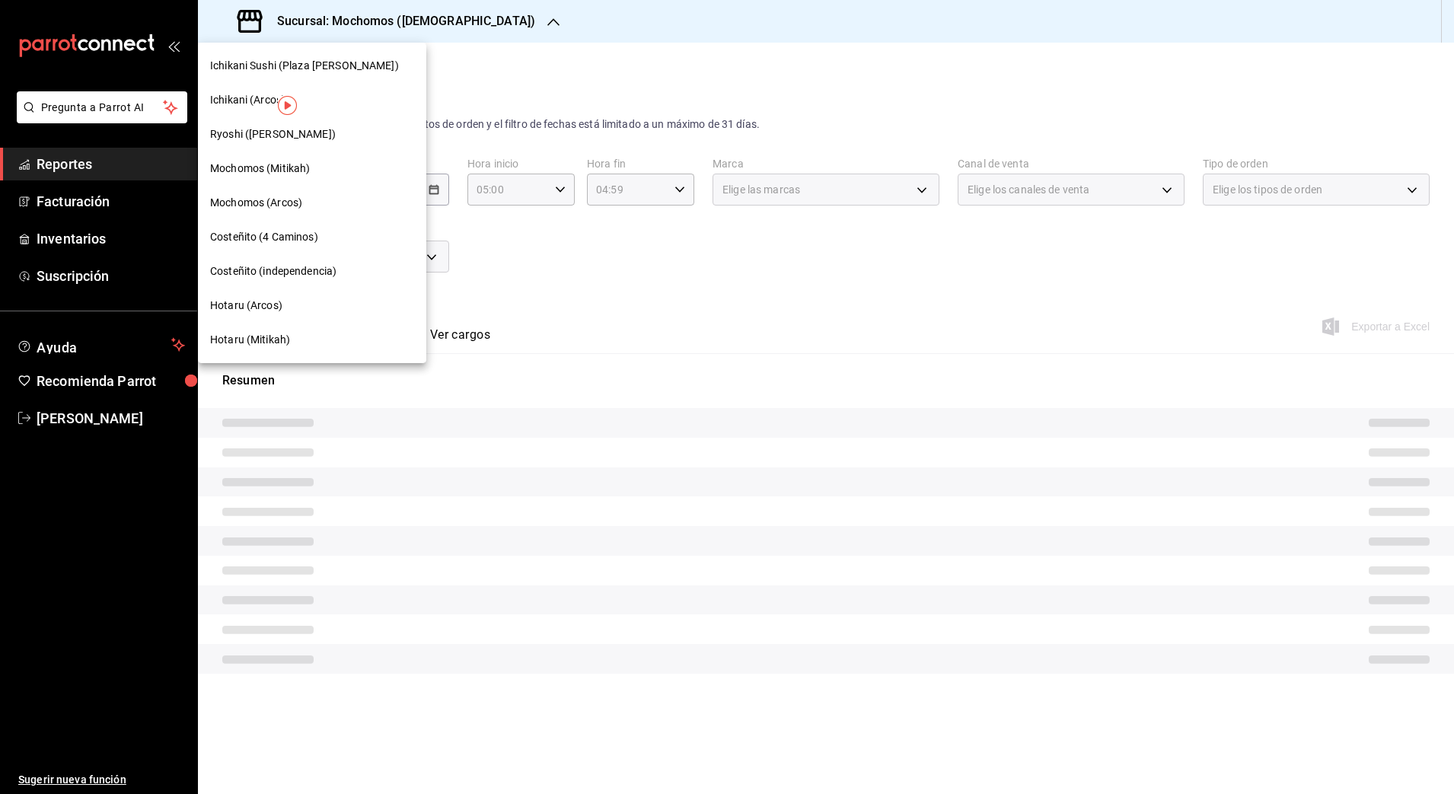
click at [260, 130] on span "Ryoshi ([PERSON_NAME])" at bounding box center [273, 134] width 126 height 16
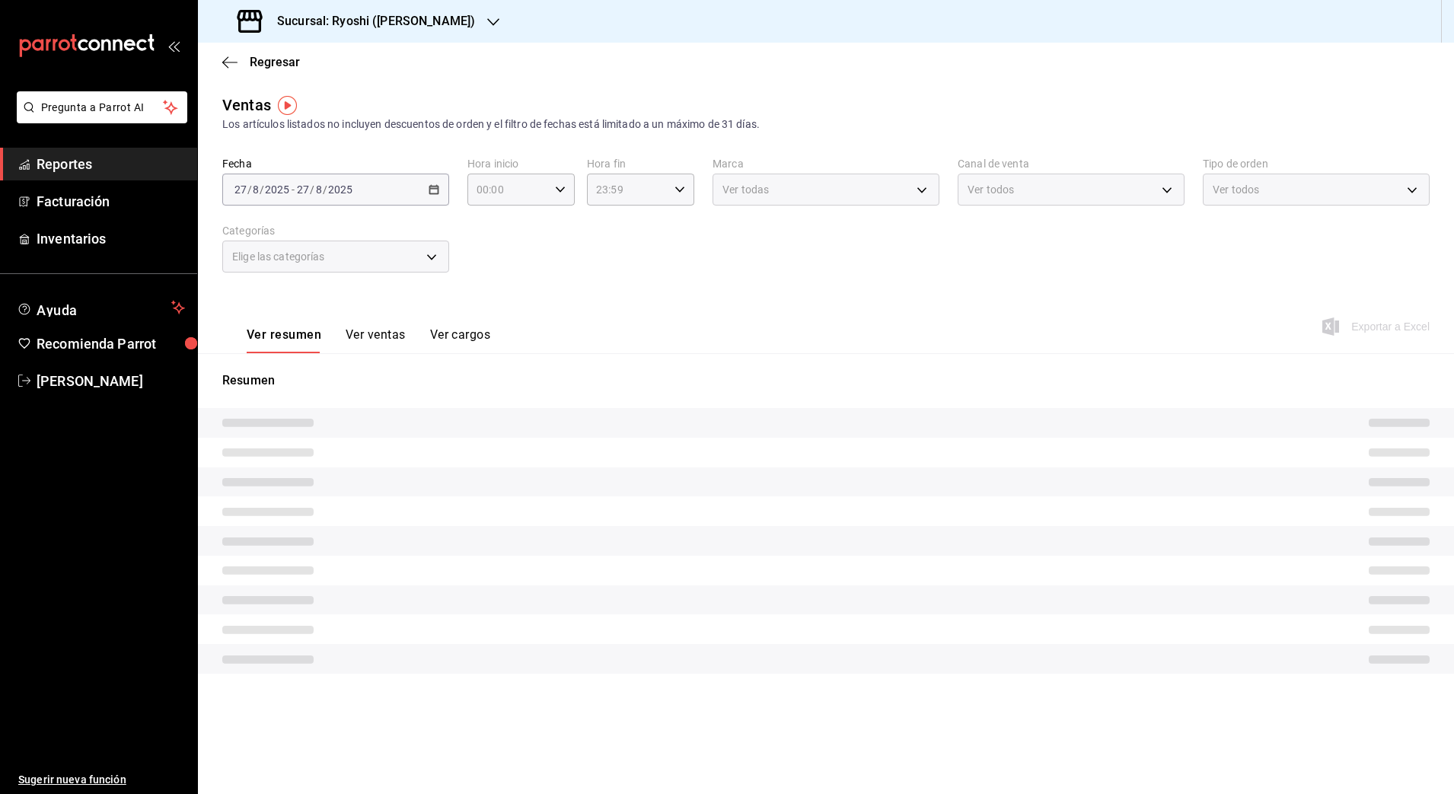
type input "05:00"
type input "04:59"
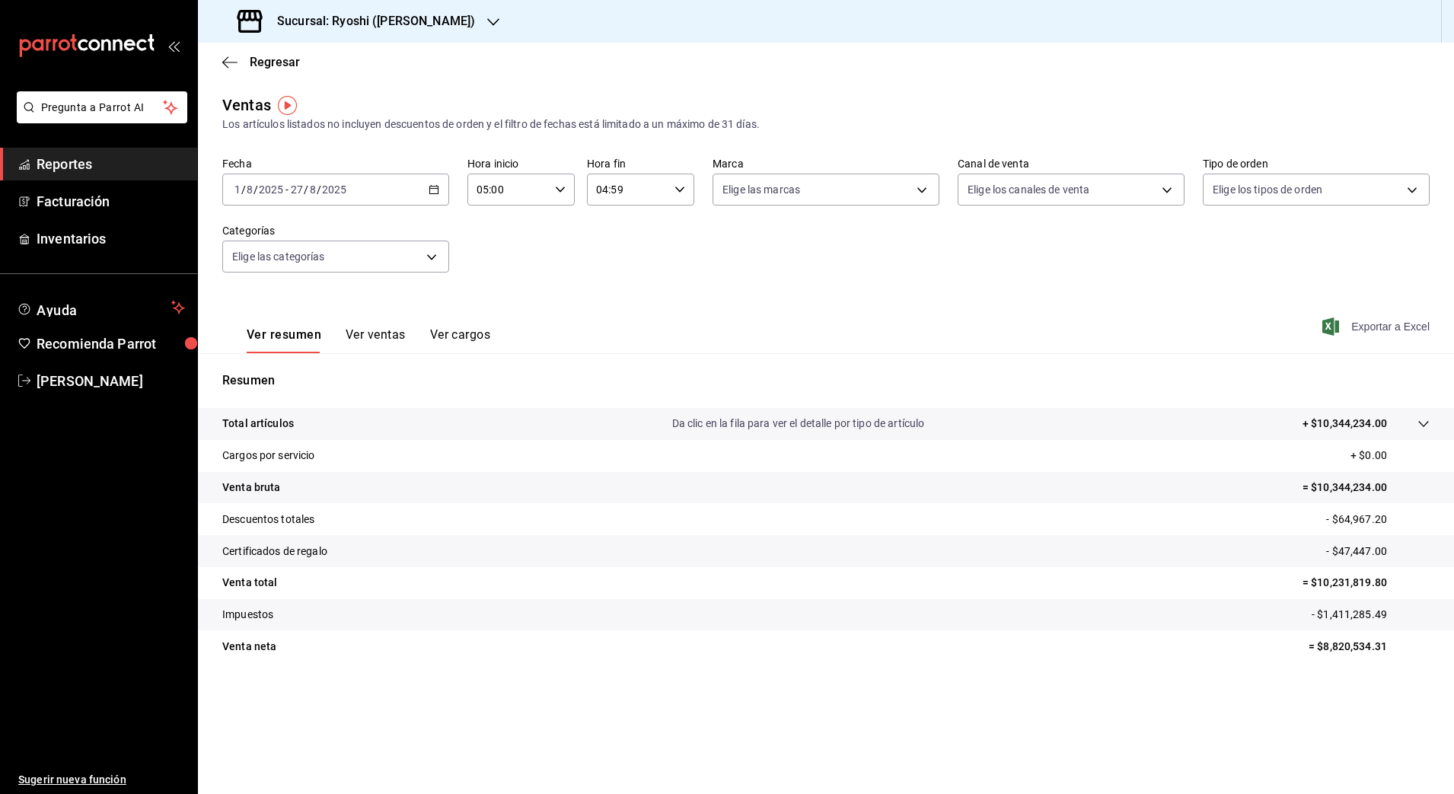
click at [1379, 324] on span "Exportar a Excel" at bounding box center [1377, 326] width 104 height 18
click at [378, 21] on h3 "Sucursal: Ryoshi ([PERSON_NAME])" at bounding box center [370, 21] width 210 height 18
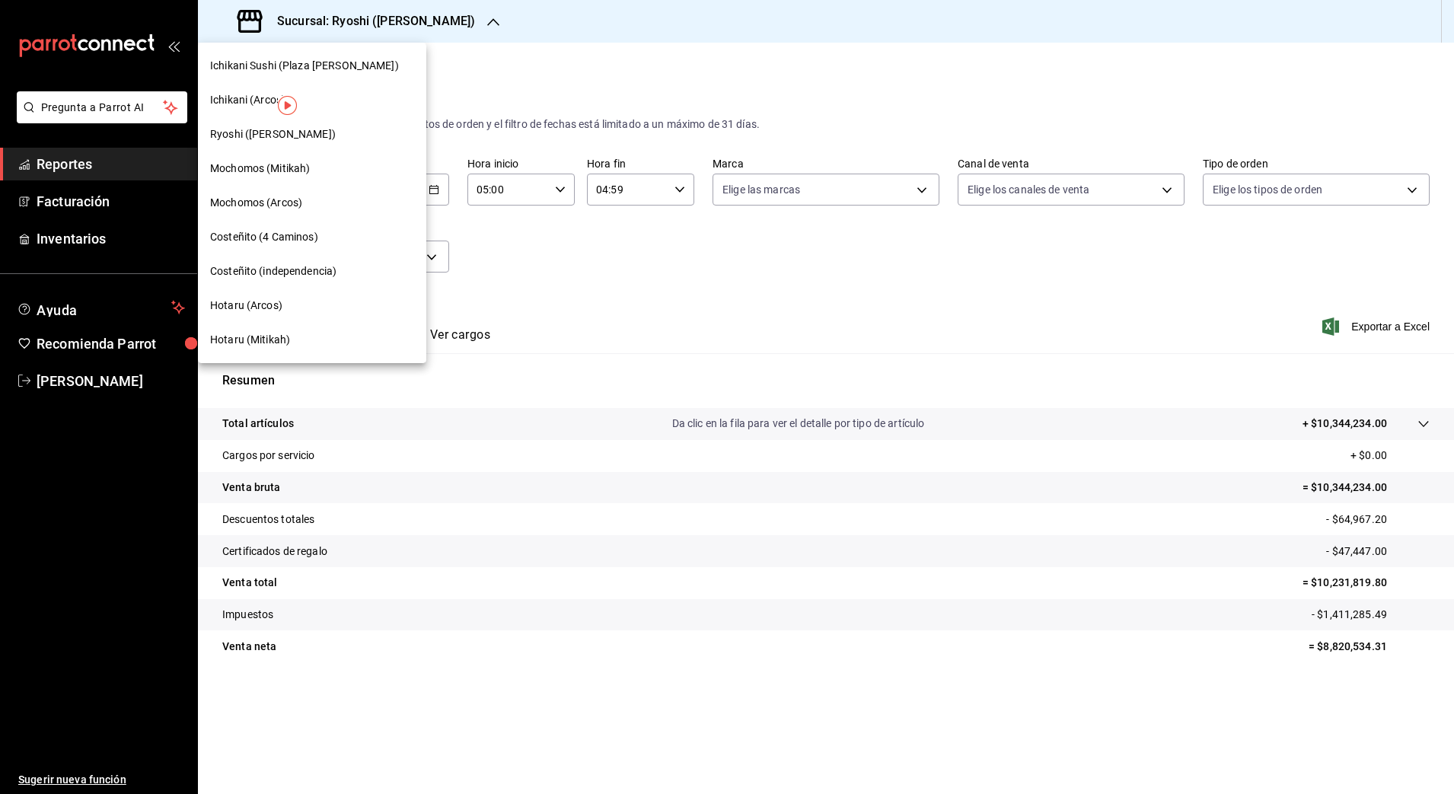
click at [281, 339] on span "Hotaru (Mitikah)" at bounding box center [250, 340] width 80 height 16
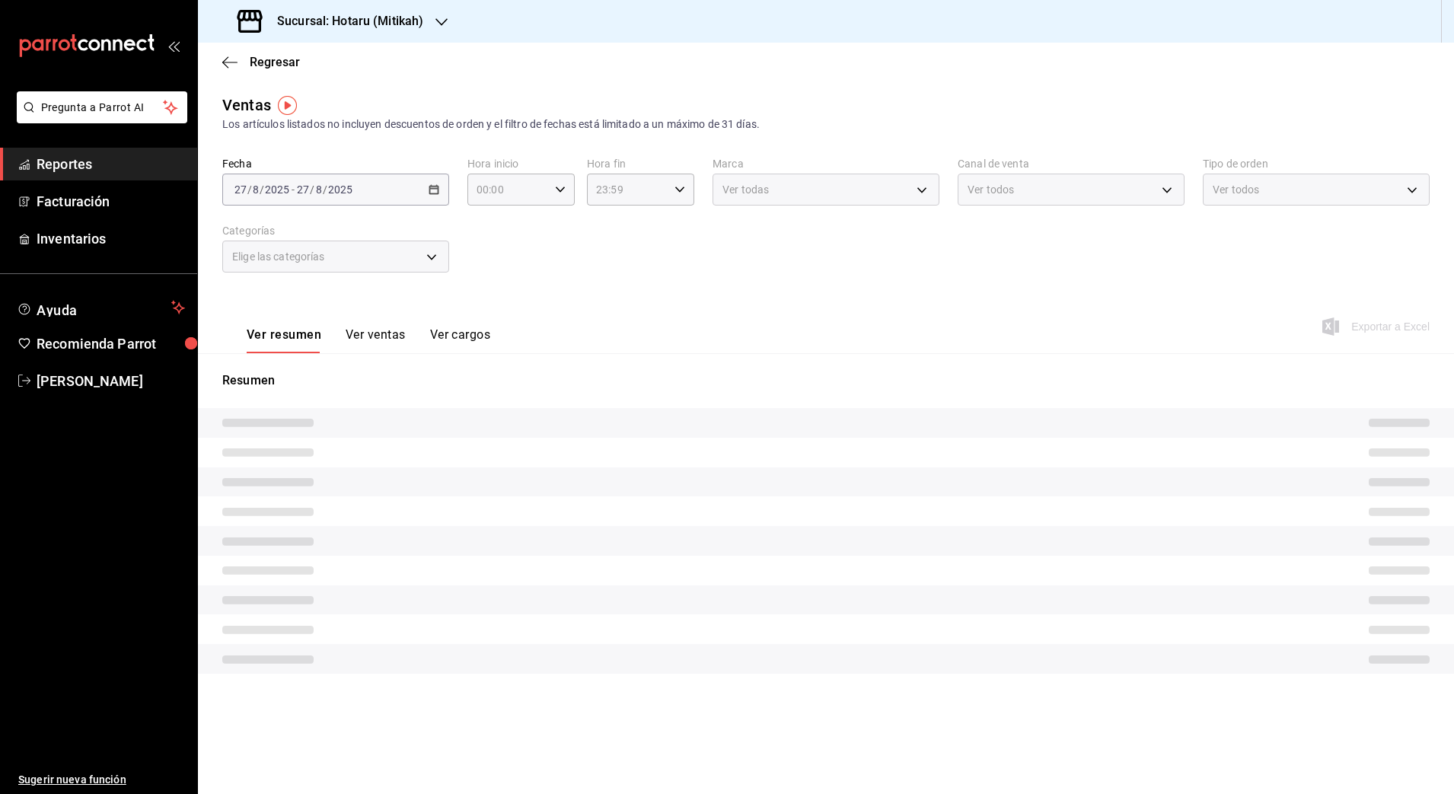
type input "05:00"
type input "04:59"
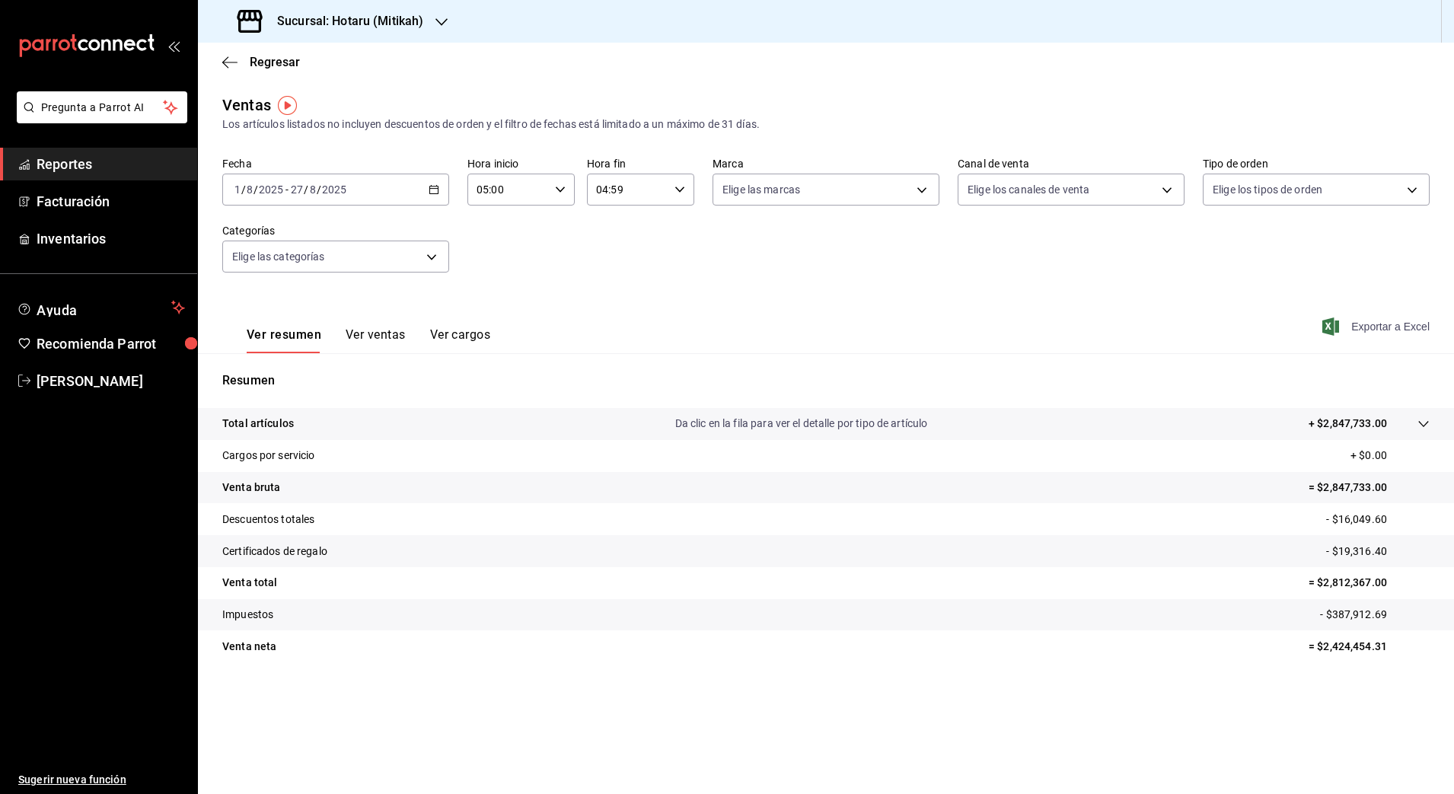
click at [1371, 326] on span "Exportar a Excel" at bounding box center [1377, 326] width 104 height 18
